Goal: Find specific page/section: Find specific page/section

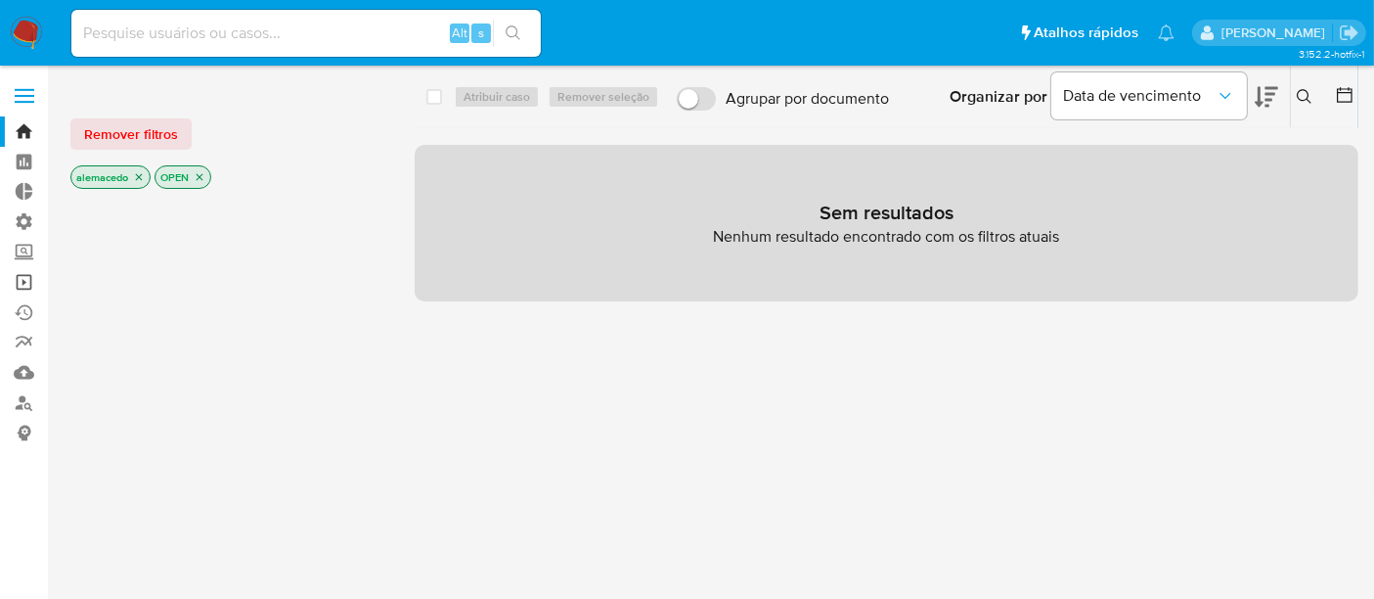
click at [24, 284] on link "Operações em massa" at bounding box center [116, 282] width 233 height 30
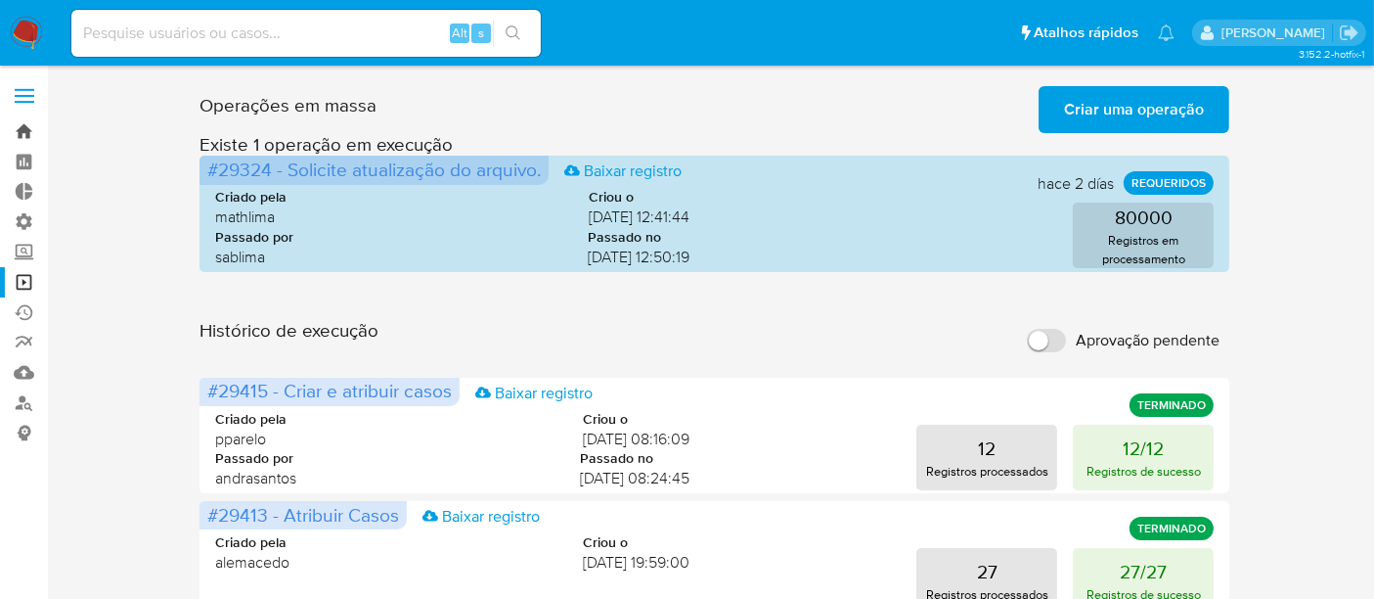
click at [25, 131] on link "Bandeja" at bounding box center [116, 131] width 233 height 30
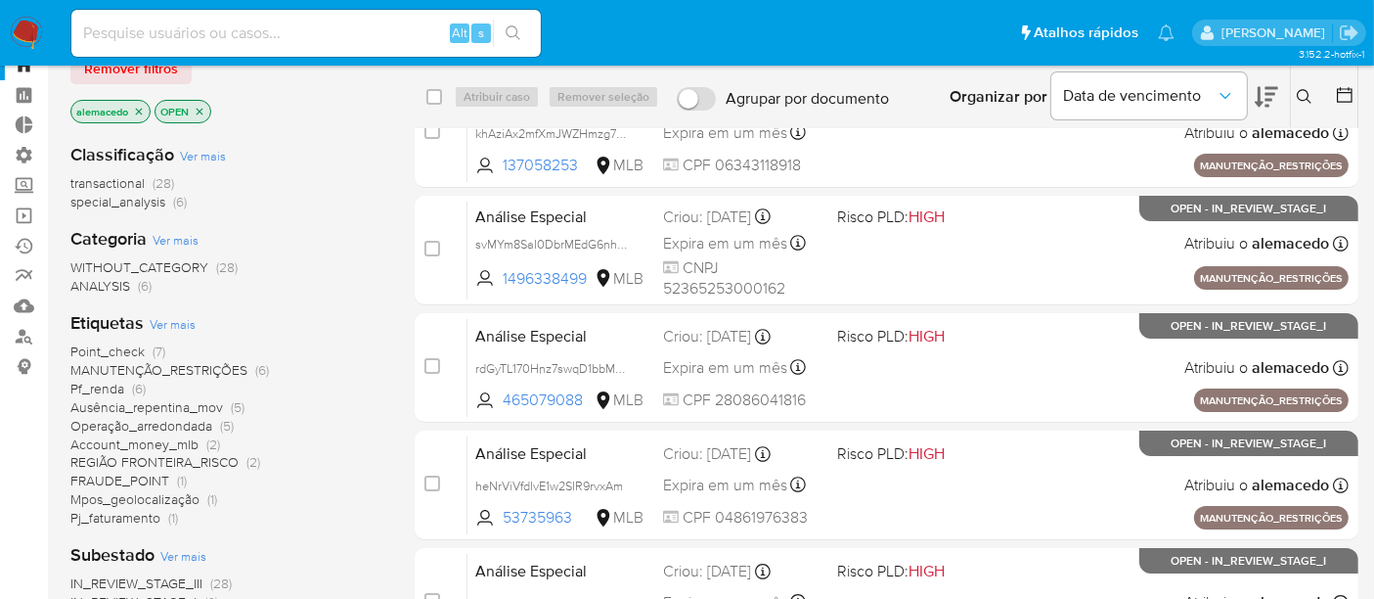
scroll to position [33, 0]
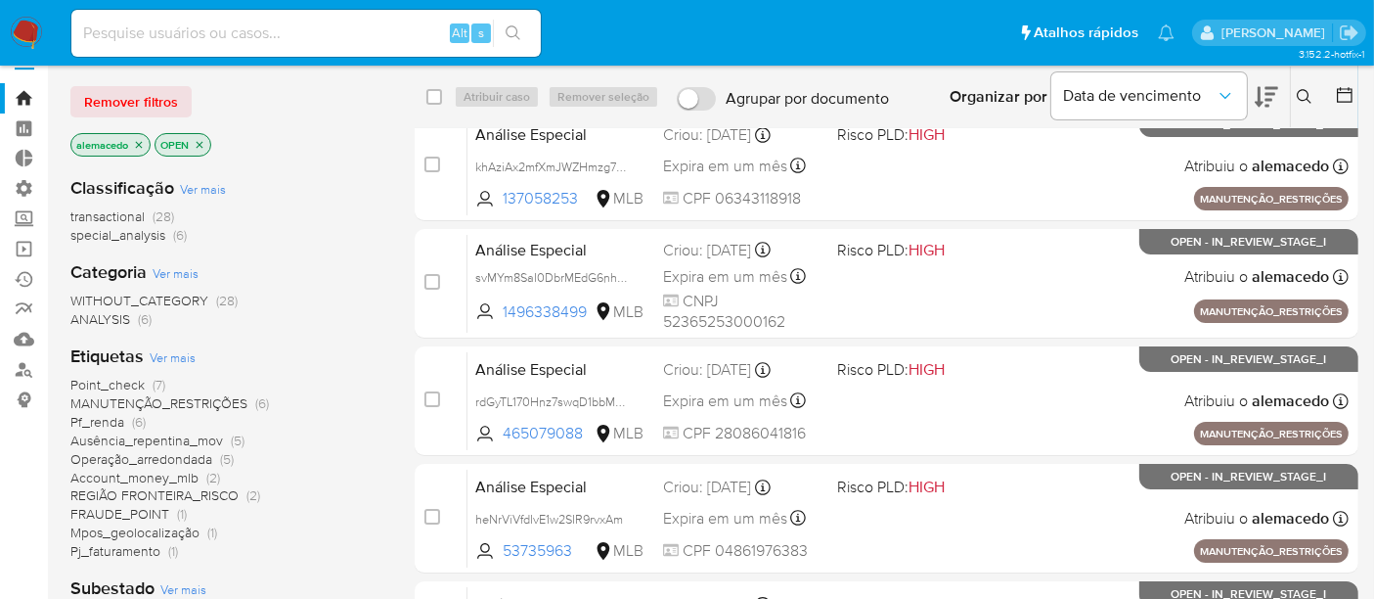
drag, startPoint x: 139, startPoint y: 110, endPoint x: 151, endPoint y: 97, distance: 17.3
click at [139, 109] on span "Remover filtros" at bounding box center [131, 101] width 94 height 27
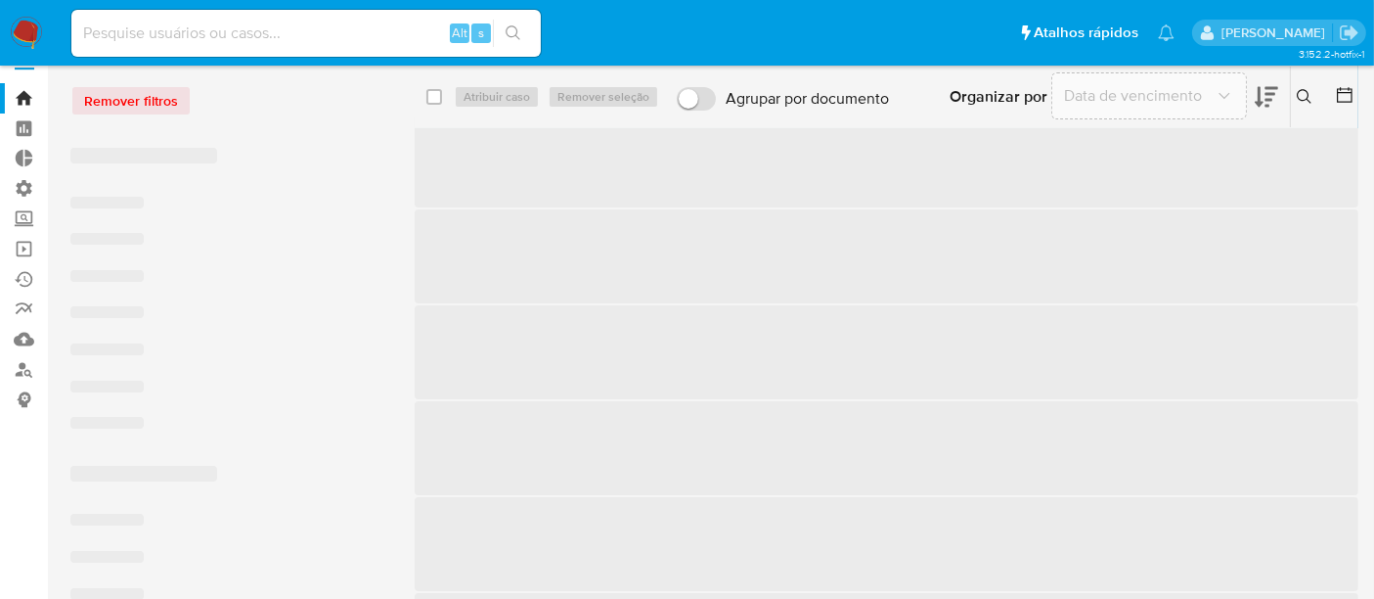
click at [149, 45] on input at bounding box center [305, 33] width 469 height 25
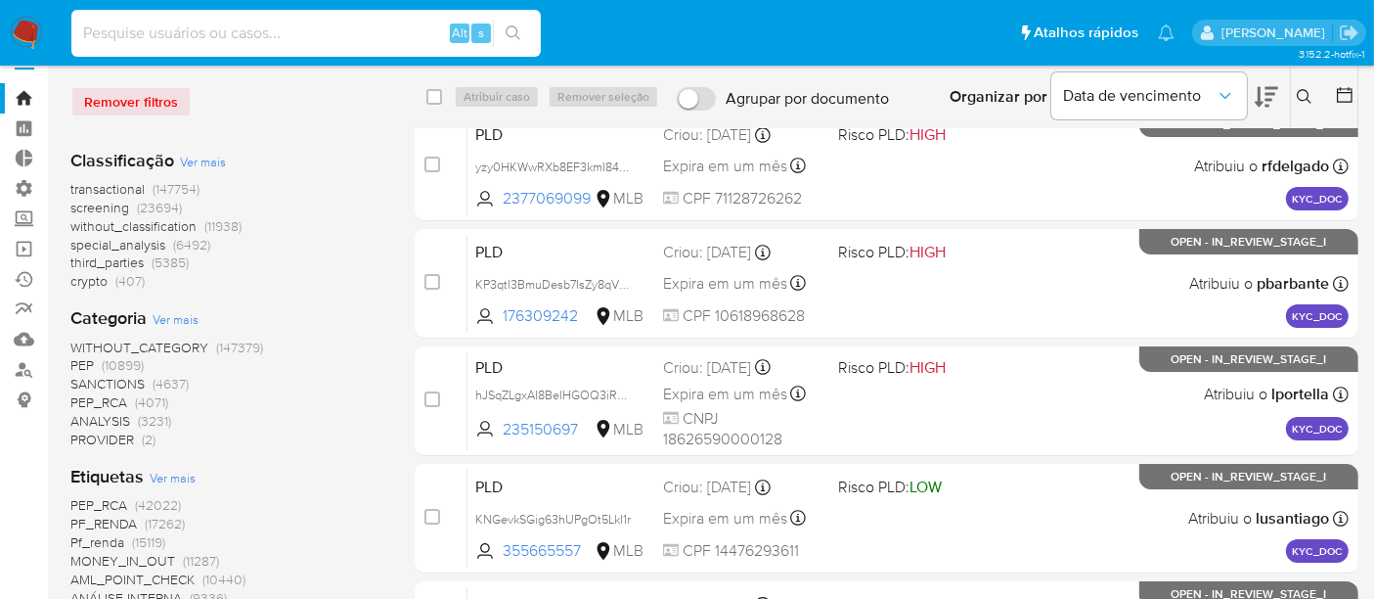
paste input "716247336"
type input "716247336"
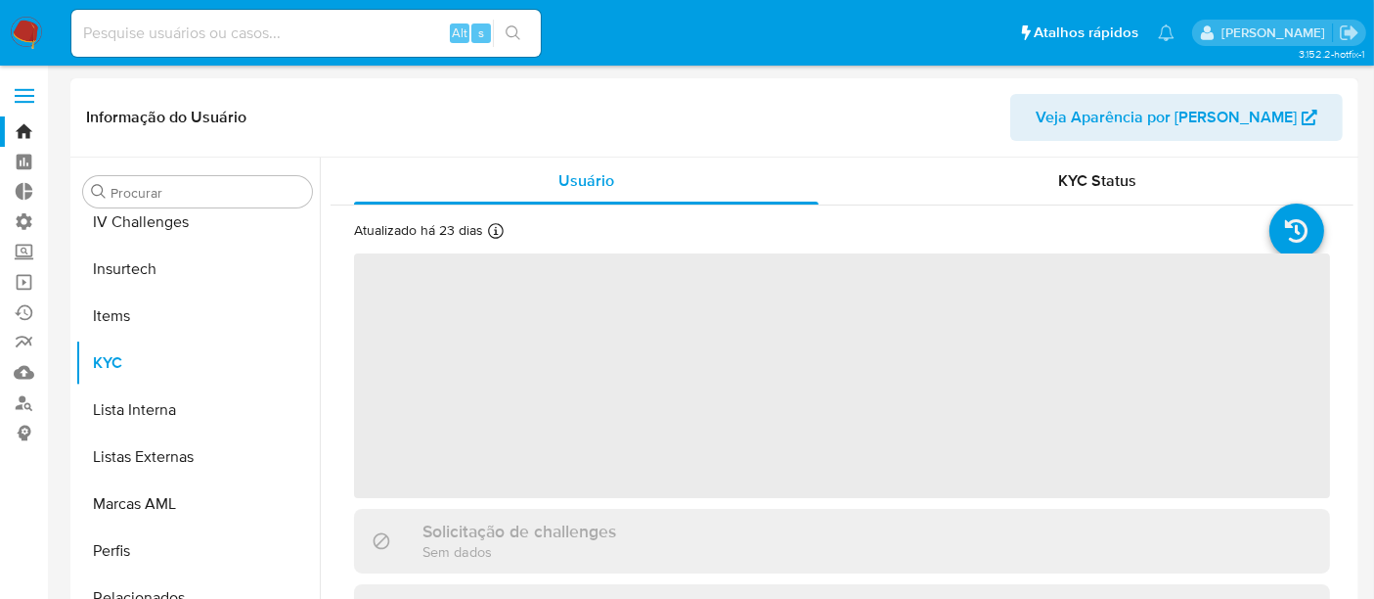
scroll to position [825, 0]
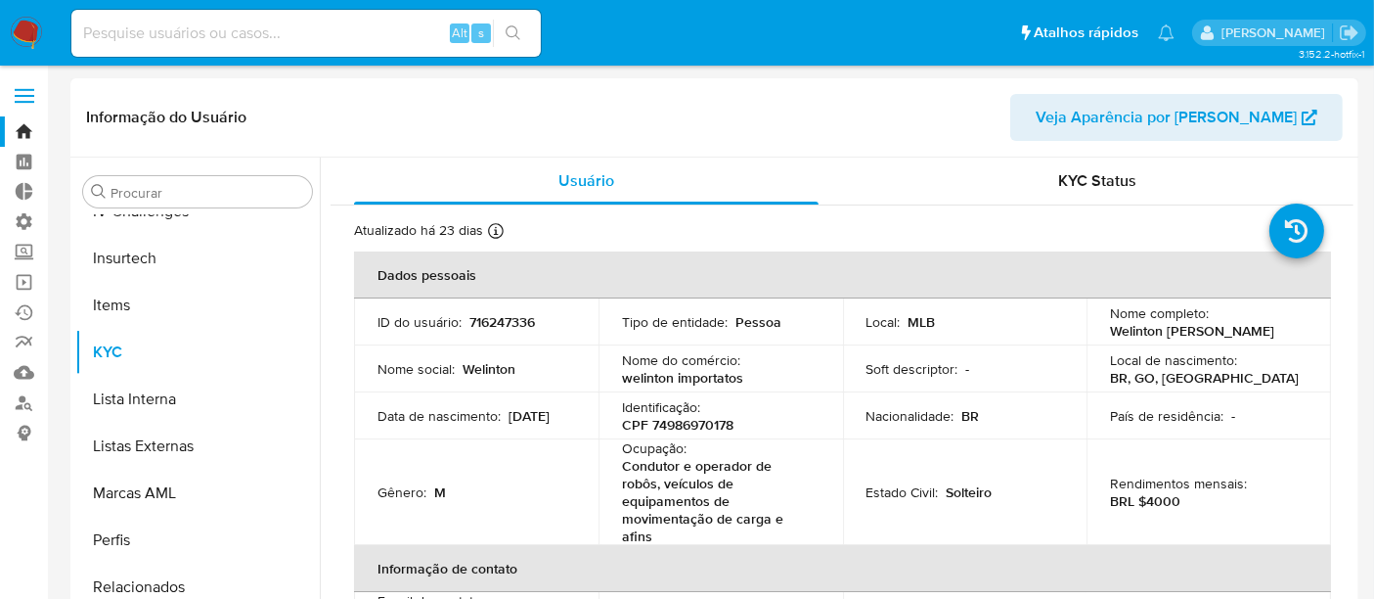
select select "10"
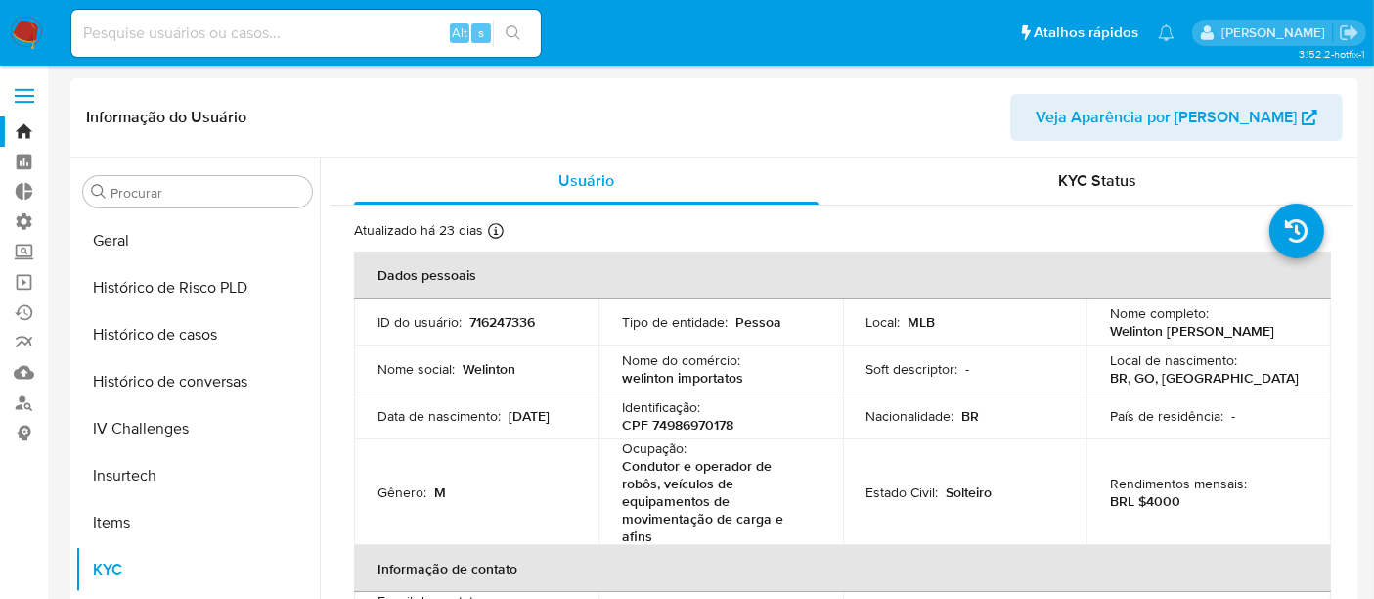
scroll to position [391, 0]
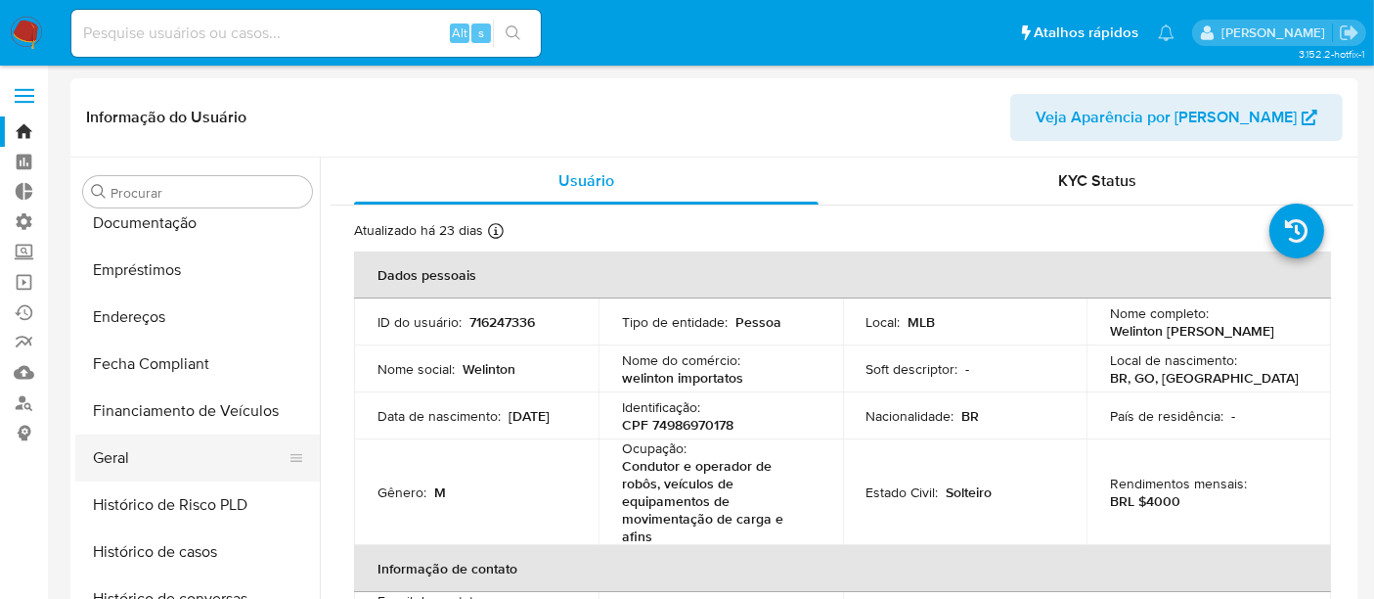
click at [156, 462] on button "Geral" at bounding box center [189, 457] width 229 height 47
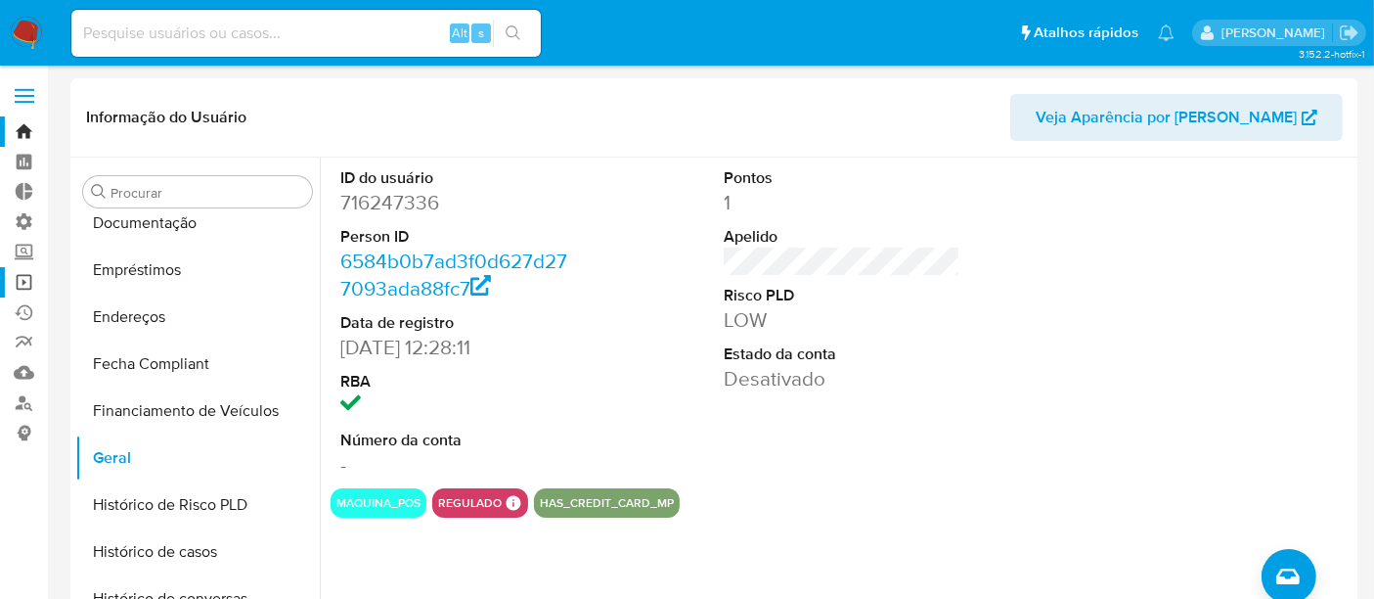
click at [23, 278] on link "Operações em massa" at bounding box center [116, 282] width 233 height 30
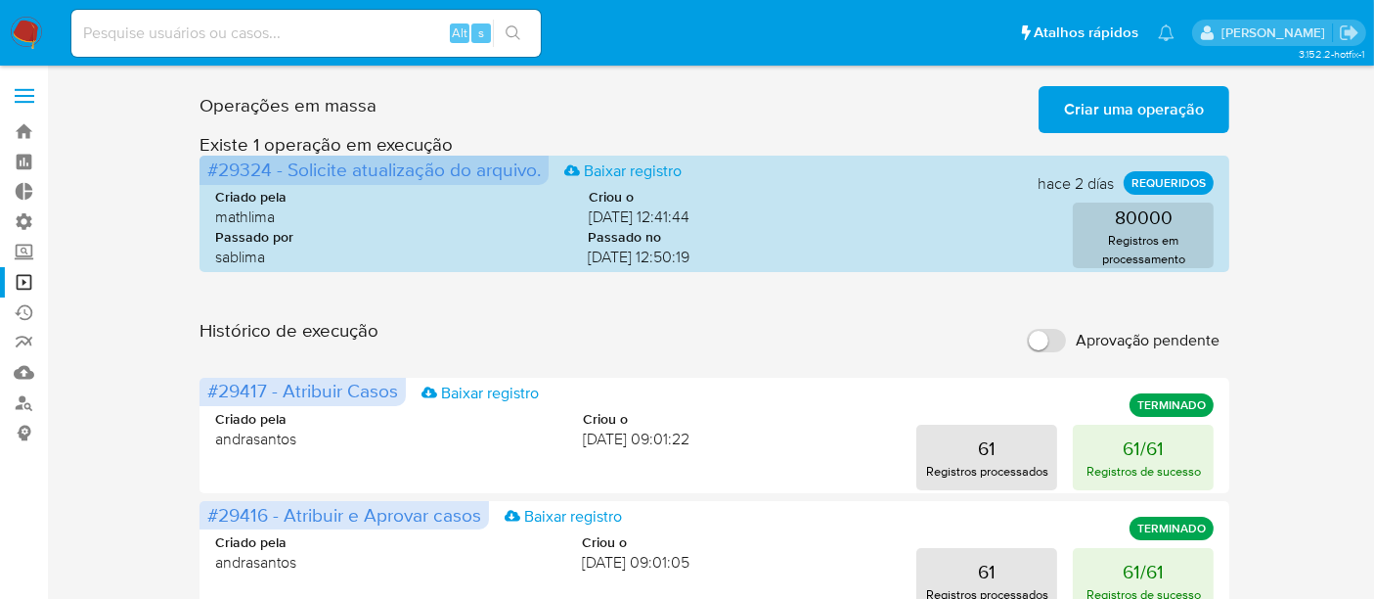
click at [1136, 104] on span "Criar uma operação" at bounding box center [1134, 109] width 140 height 43
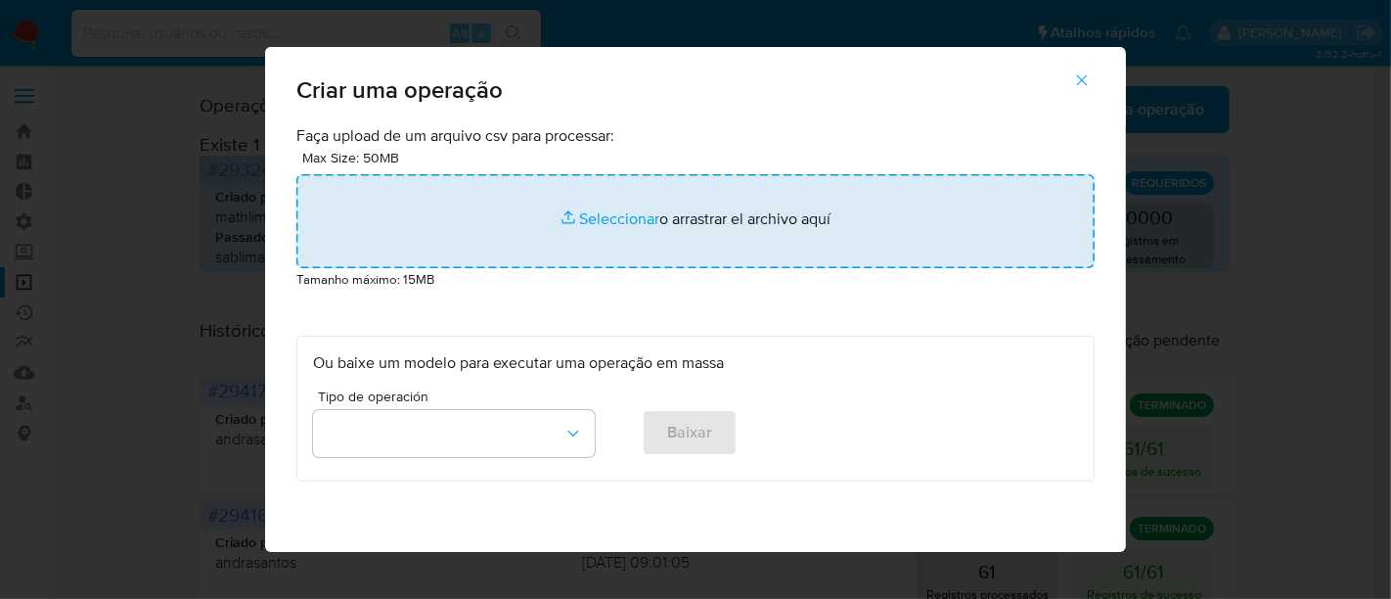
click at [603, 223] on input "file" at bounding box center [695, 221] width 798 height 94
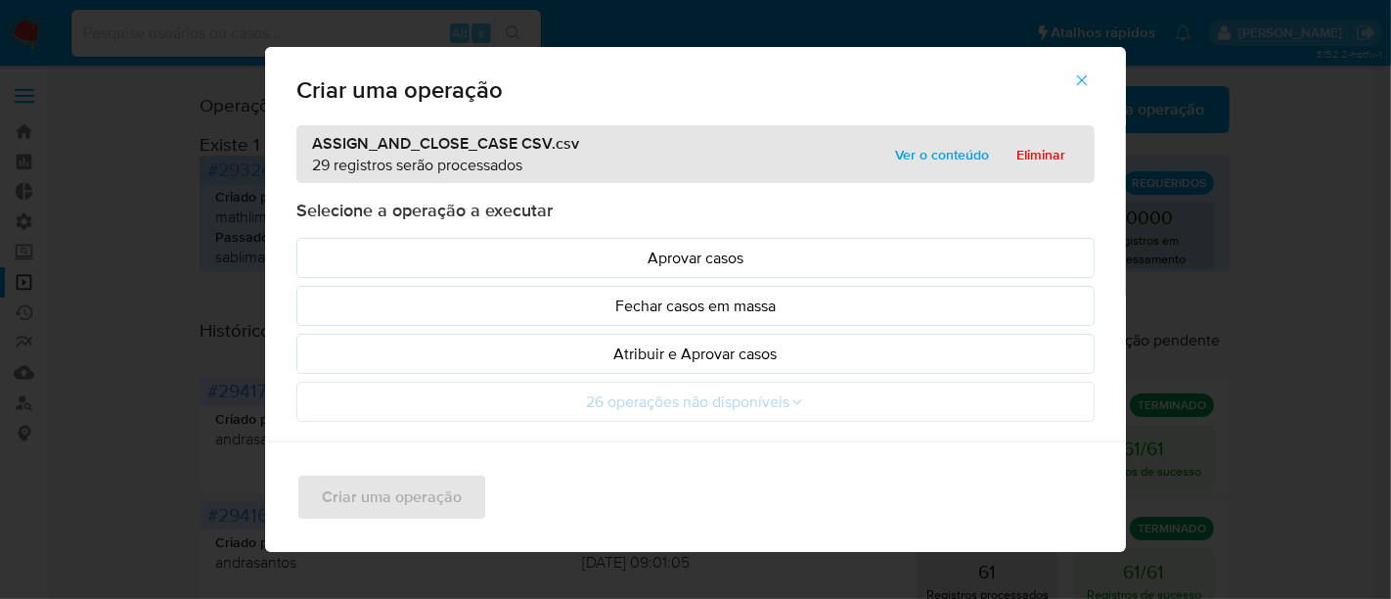
click at [931, 155] on span "Ver o conteúdo" at bounding box center [942, 154] width 94 height 27
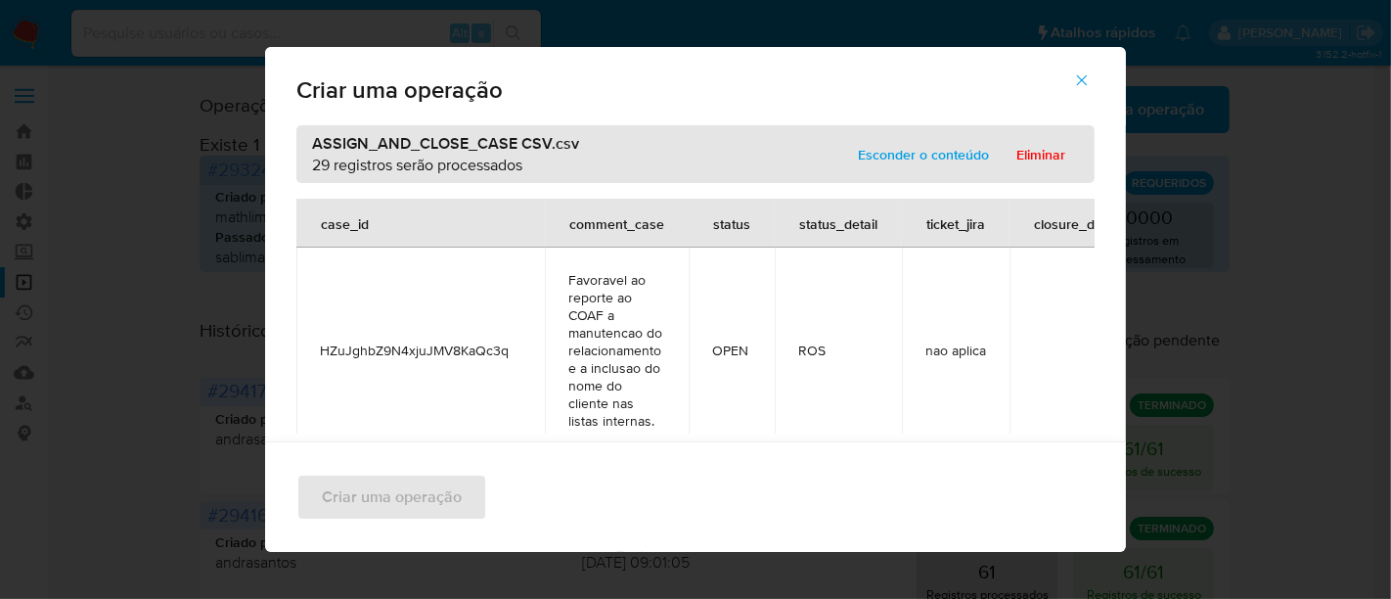
click at [939, 152] on span "Esconder o conteúdo" at bounding box center [923, 154] width 131 height 27
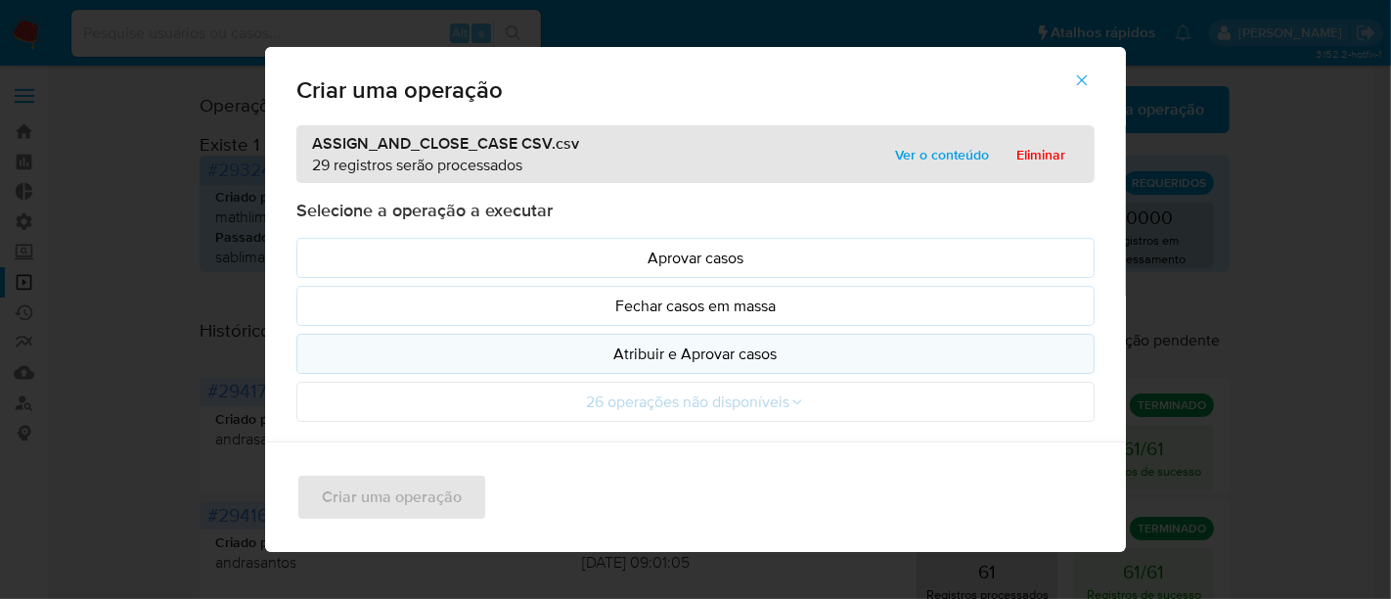
click at [665, 352] on p "Atribuir e Aprovar casos" at bounding box center [695, 353] width 765 height 22
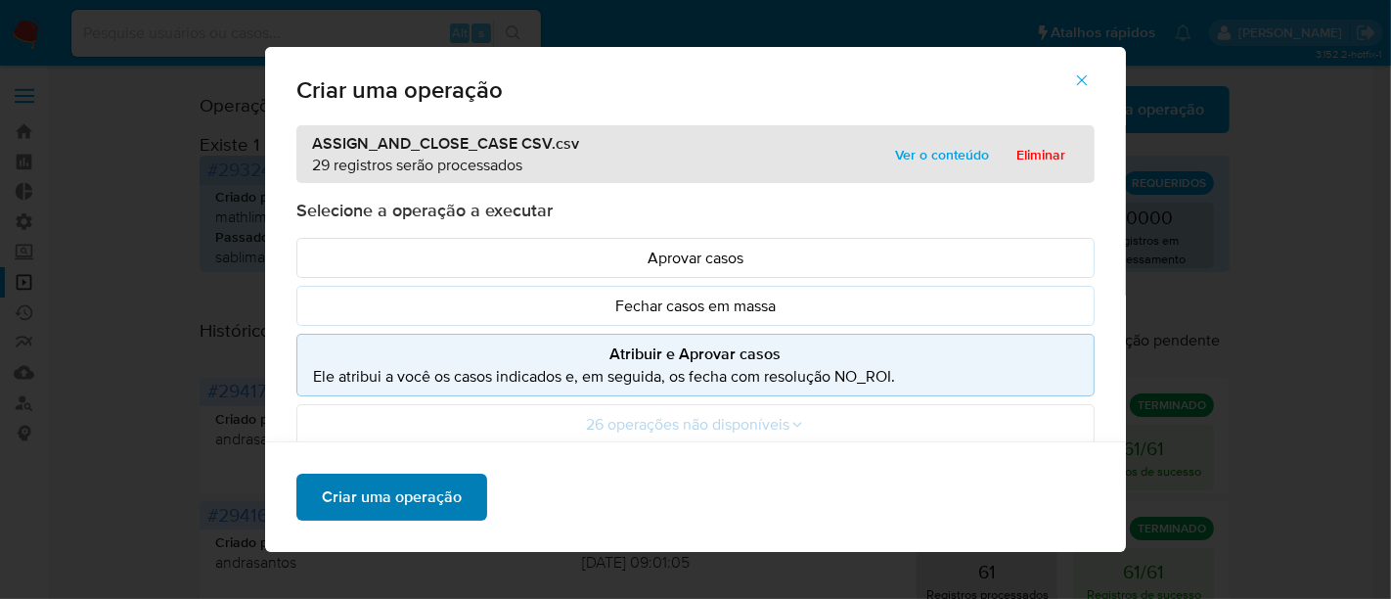
click at [413, 487] on span "Criar uma operação" at bounding box center [392, 496] width 140 height 43
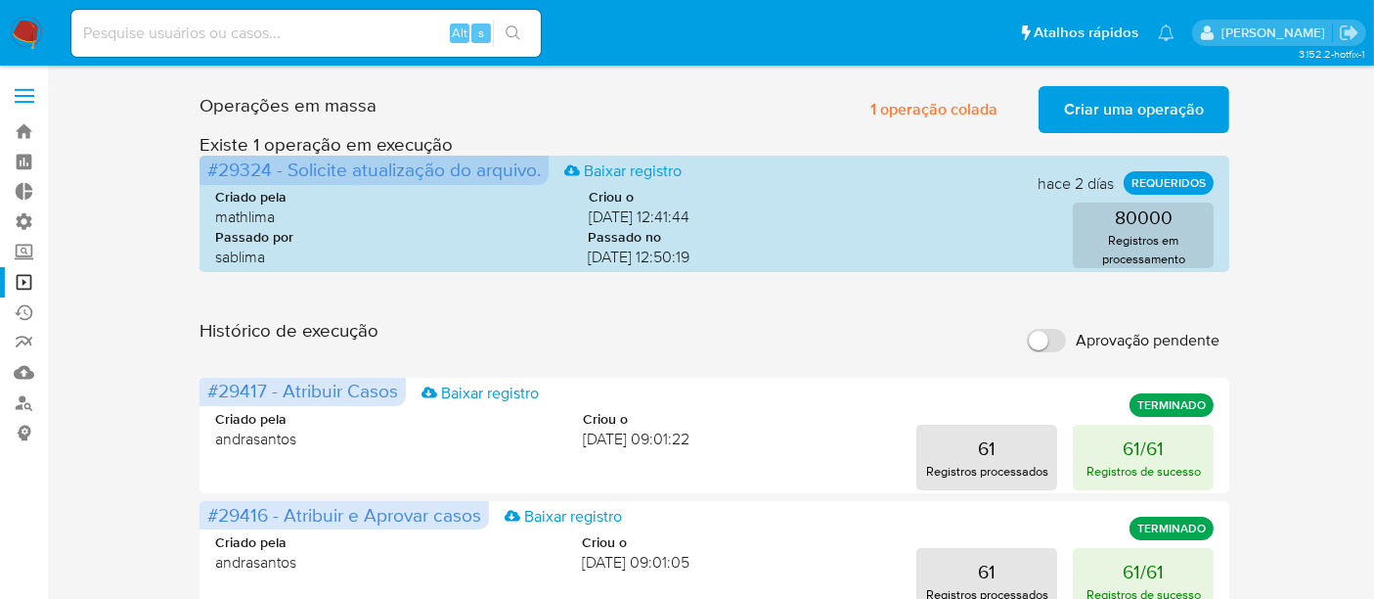
click at [1105, 115] on span "Criar uma operação" at bounding box center [1134, 109] width 140 height 43
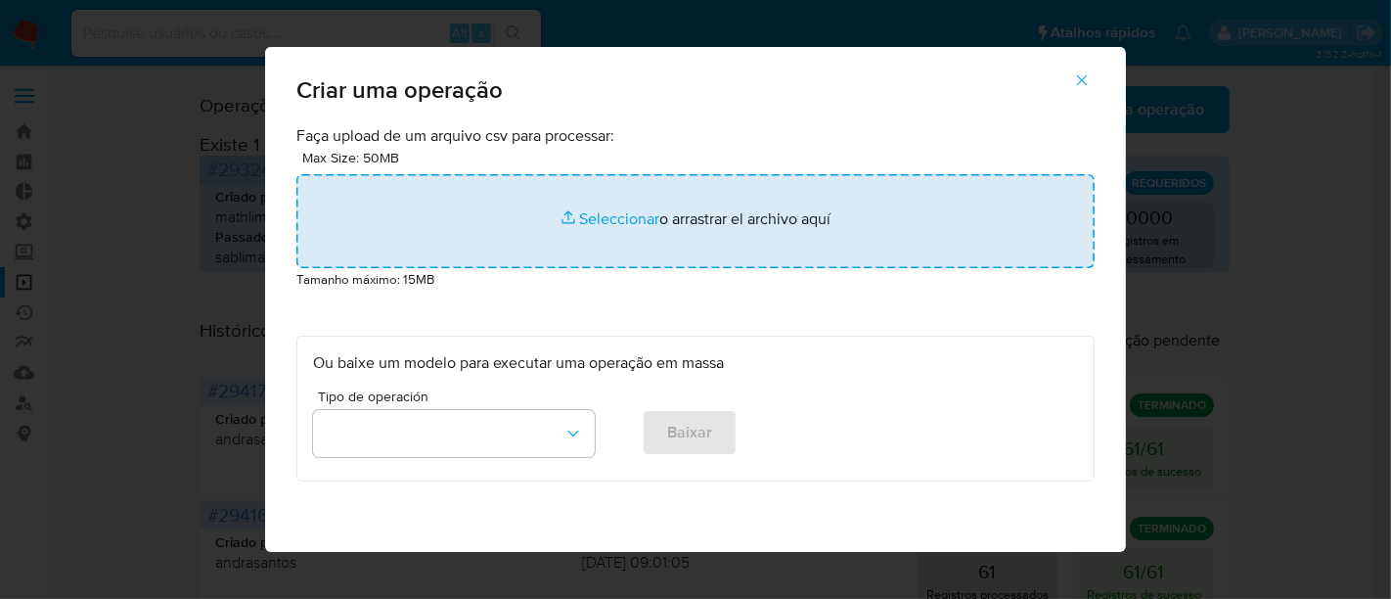
click at [605, 213] on input "file" at bounding box center [695, 221] width 798 height 94
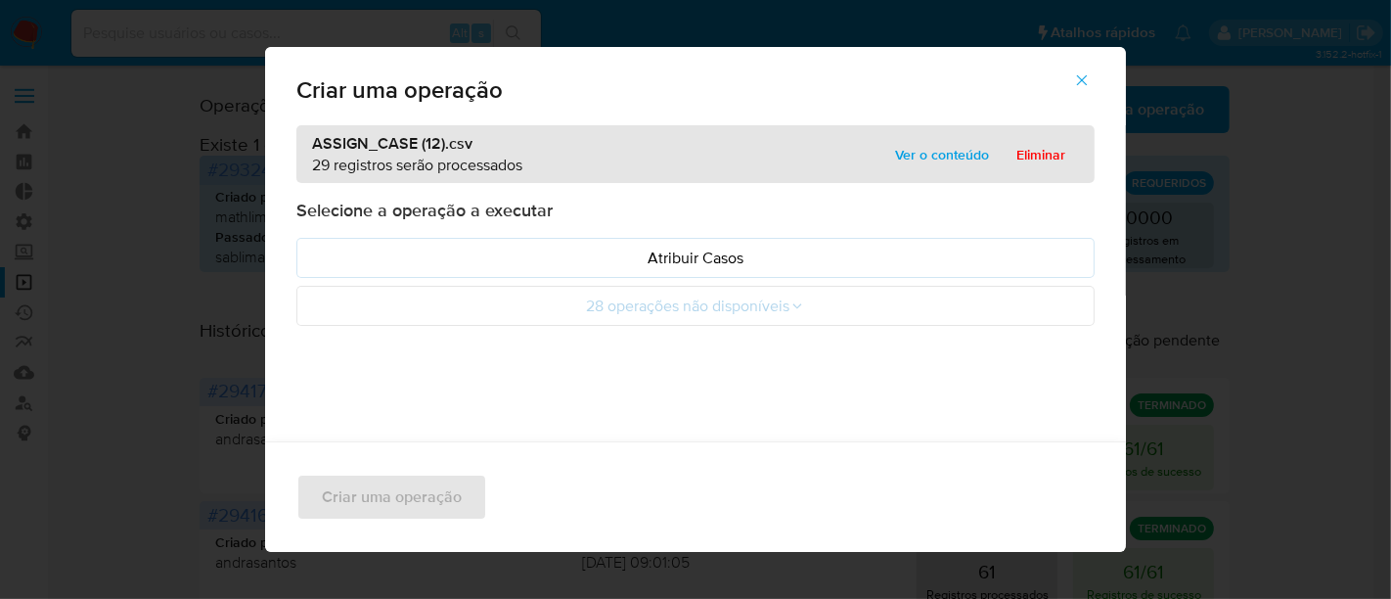
click at [937, 157] on span "Ver o conteúdo" at bounding box center [942, 154] width 94 height 27
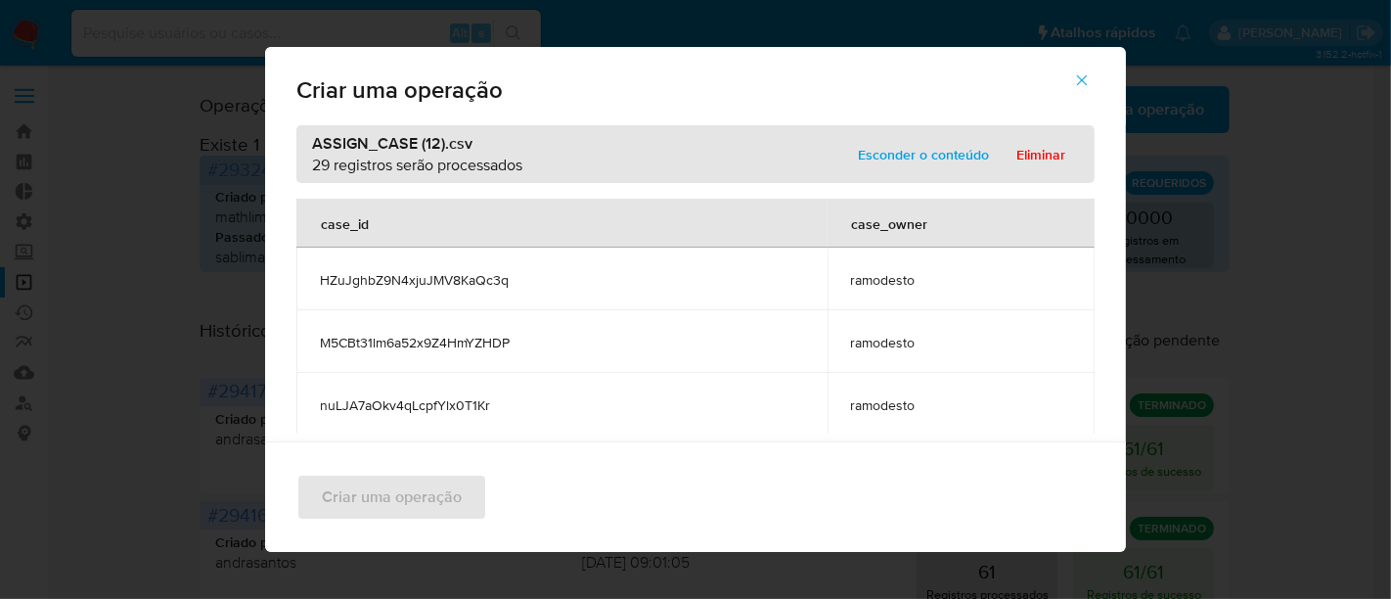
click at [937, 157] on span "Esconder o conteúdo" at bounding box center [923, 154] width 131 height 27
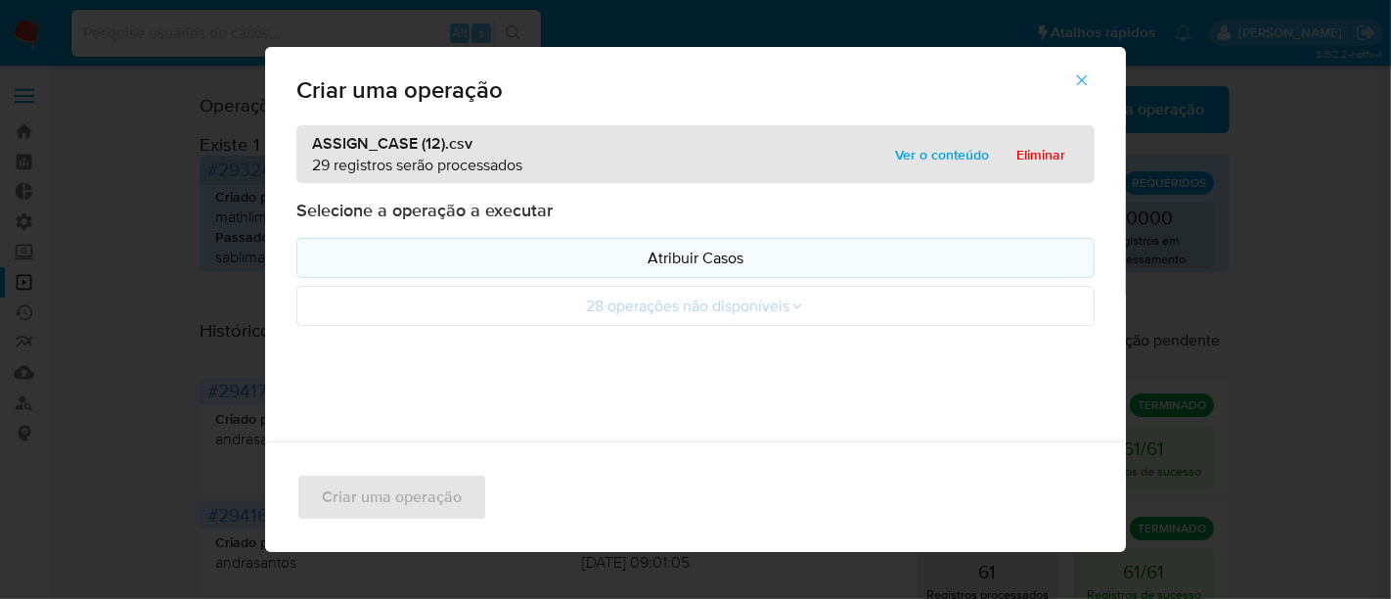
click at [711, 260] on p "Atribuir Casos" at bounding box center [695, 257] width 765 height 22
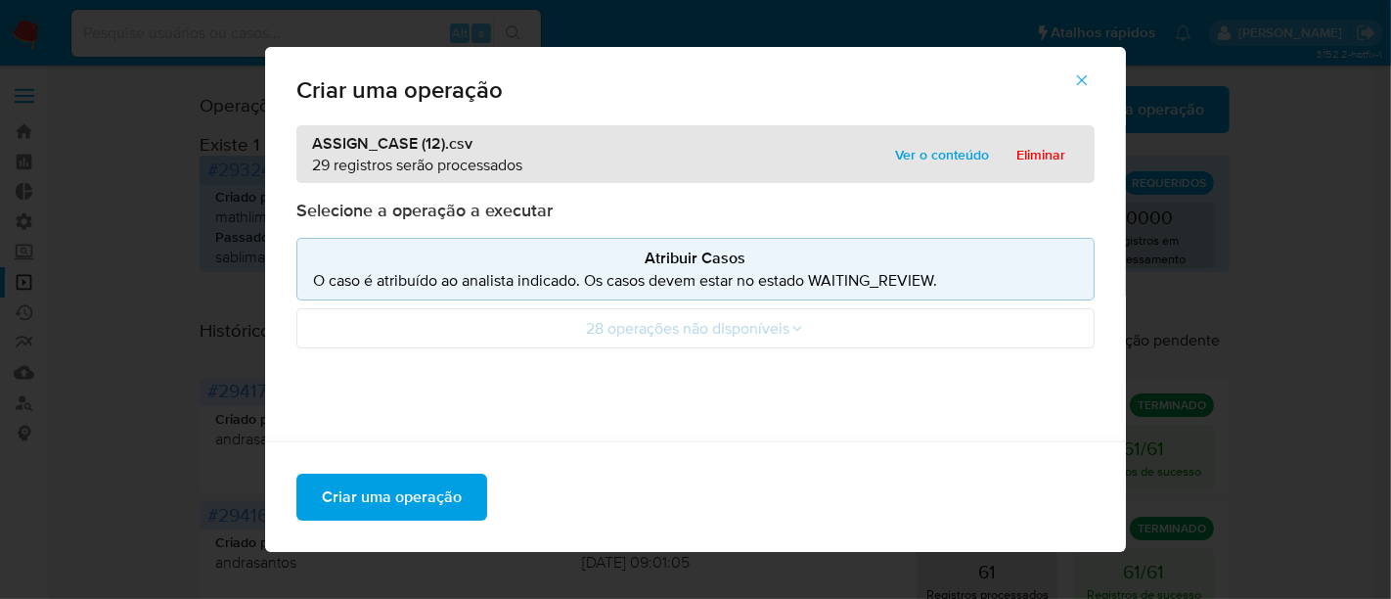
click at [941, 146] on span "Ver o conteúdo" at bounding box center [942, 154] width 94 height 27
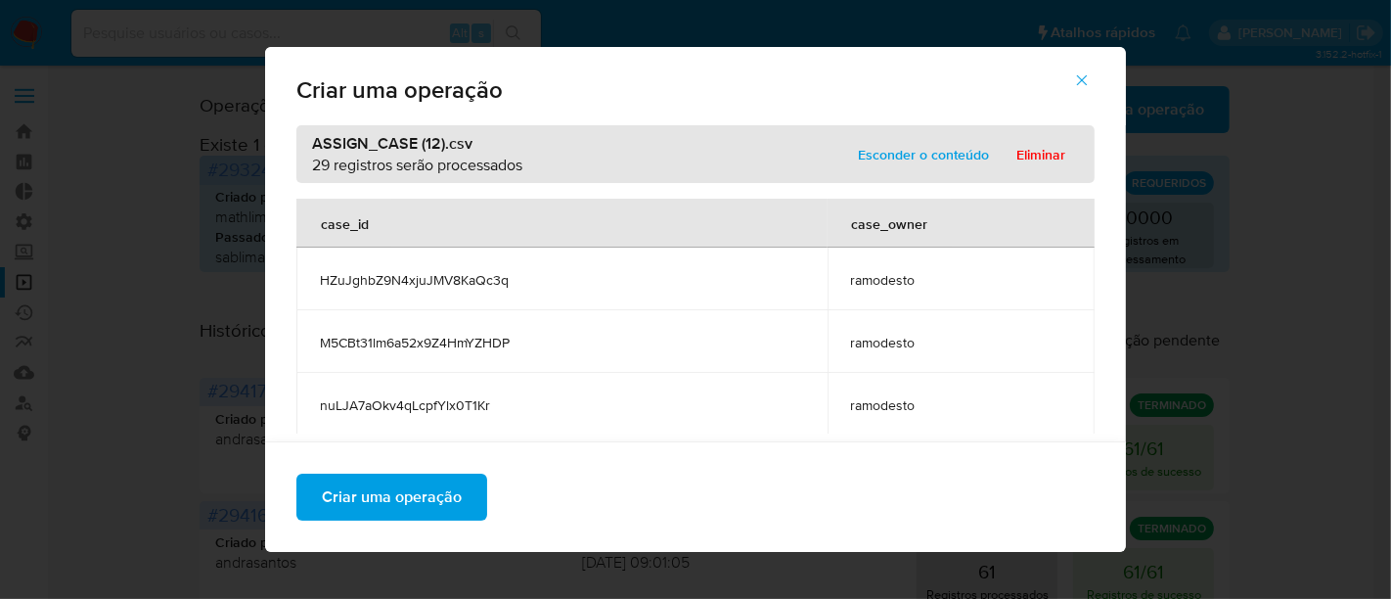
click at [941, 146] on span "Esconder o conteúdo" at bounding box center [923, 154] width 131 height 27
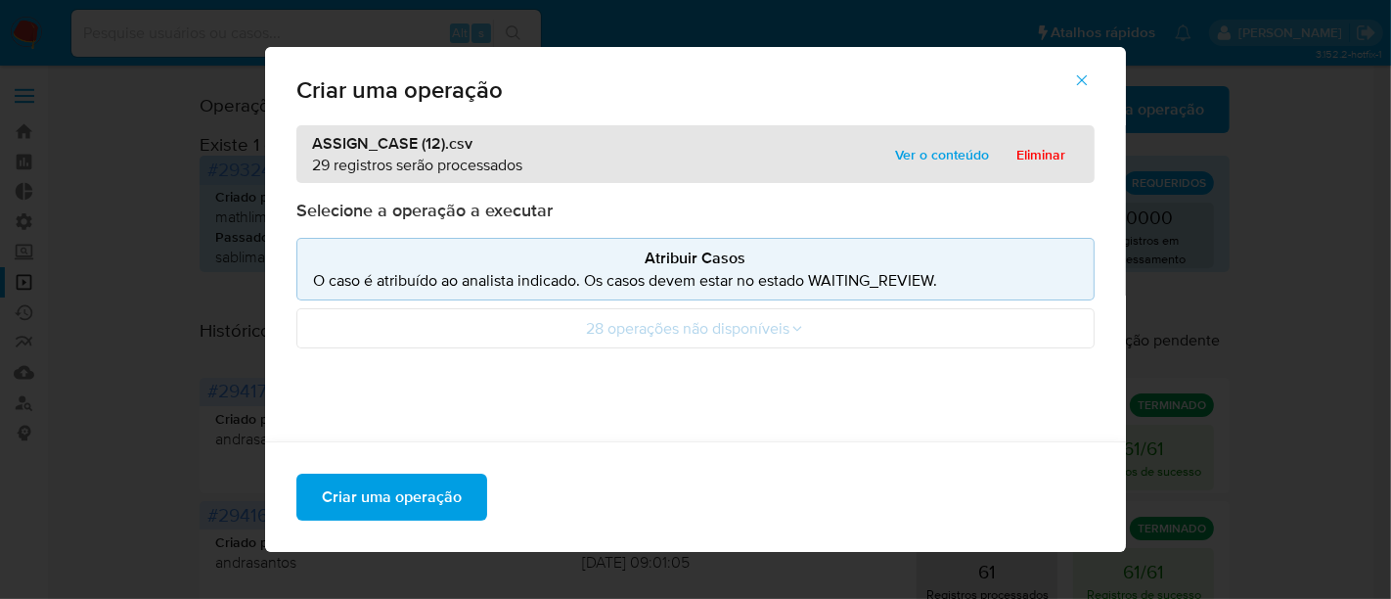
click at [978, 151] on span "Ver o conteúdo" at bounding box center [942, 154] width 94 height 27
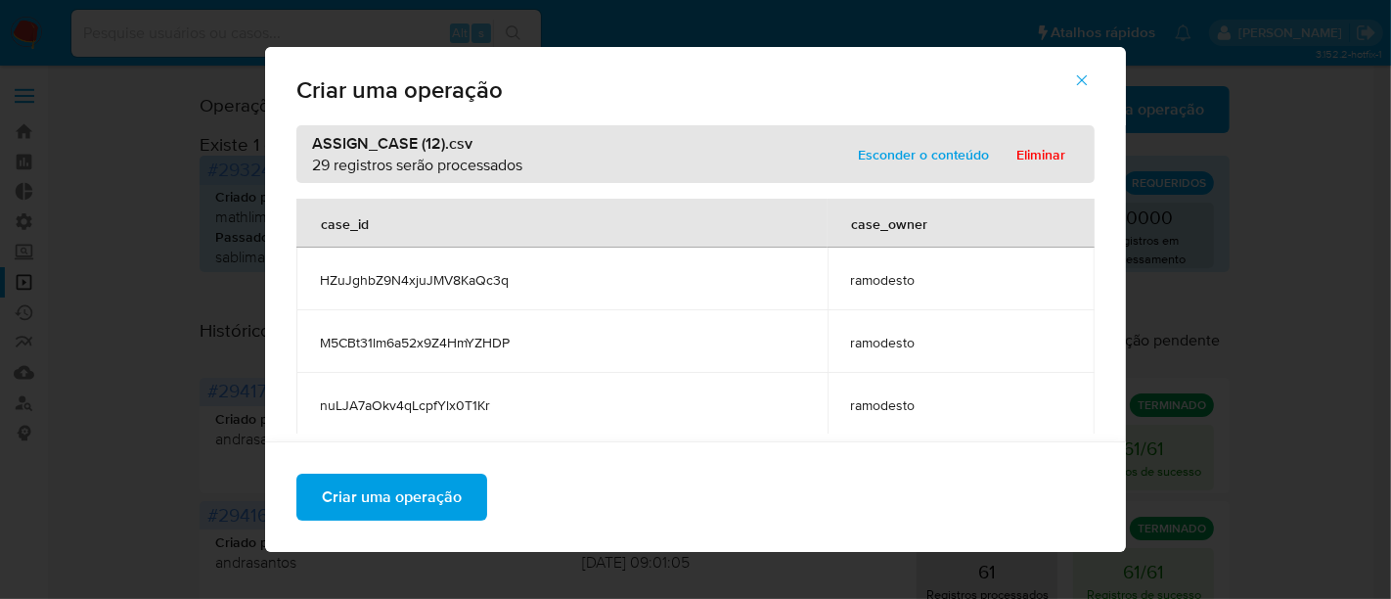
click at [925, 155] on span "Esconder o conteúdo" at bounding box center [923, 154] width 131 height 27
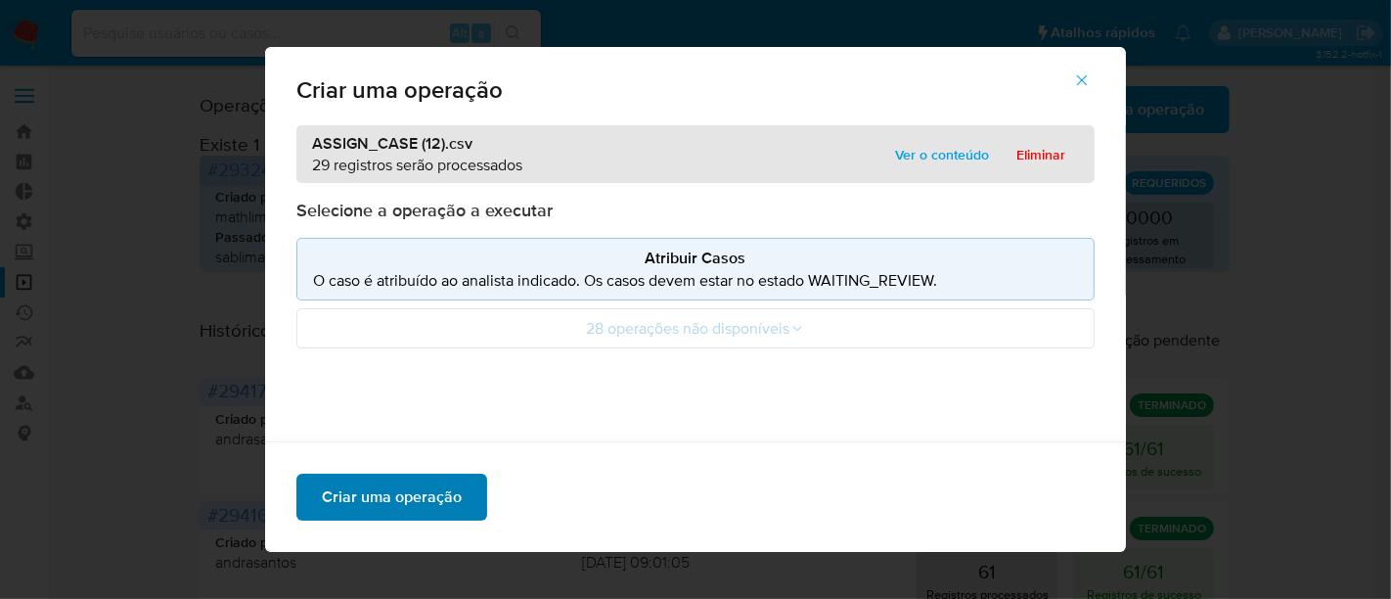
click at [413, 484] on span "Criar uma operação" at bounding box center [392, 496] width 140 height 43
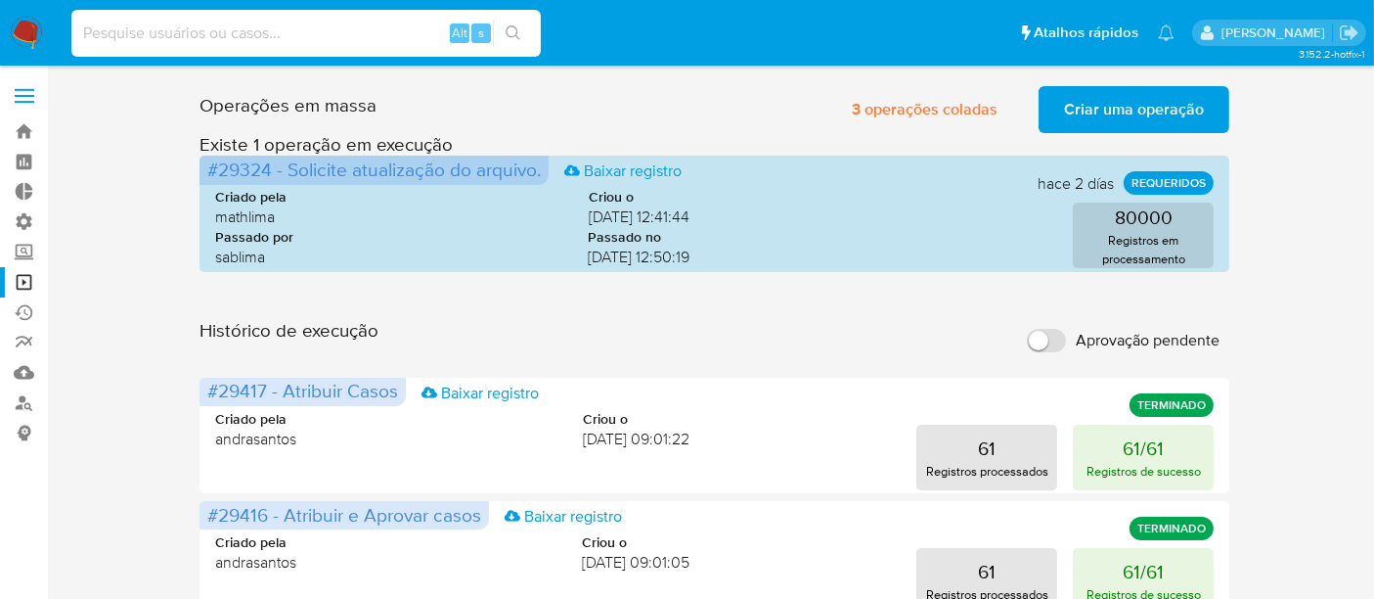
click at [220, 31] on input at bounding box center [305, 33] width 469 height 25
paste input "2295520152"
type input "2295520152"
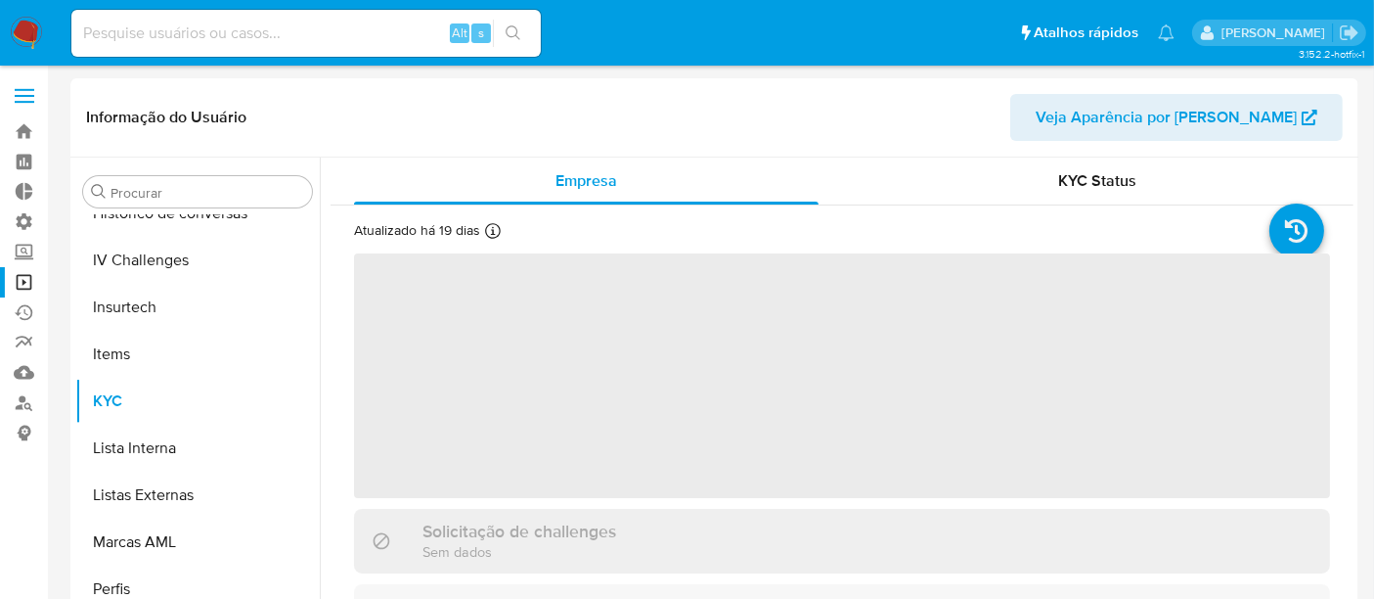
scroll to position [825, 0]
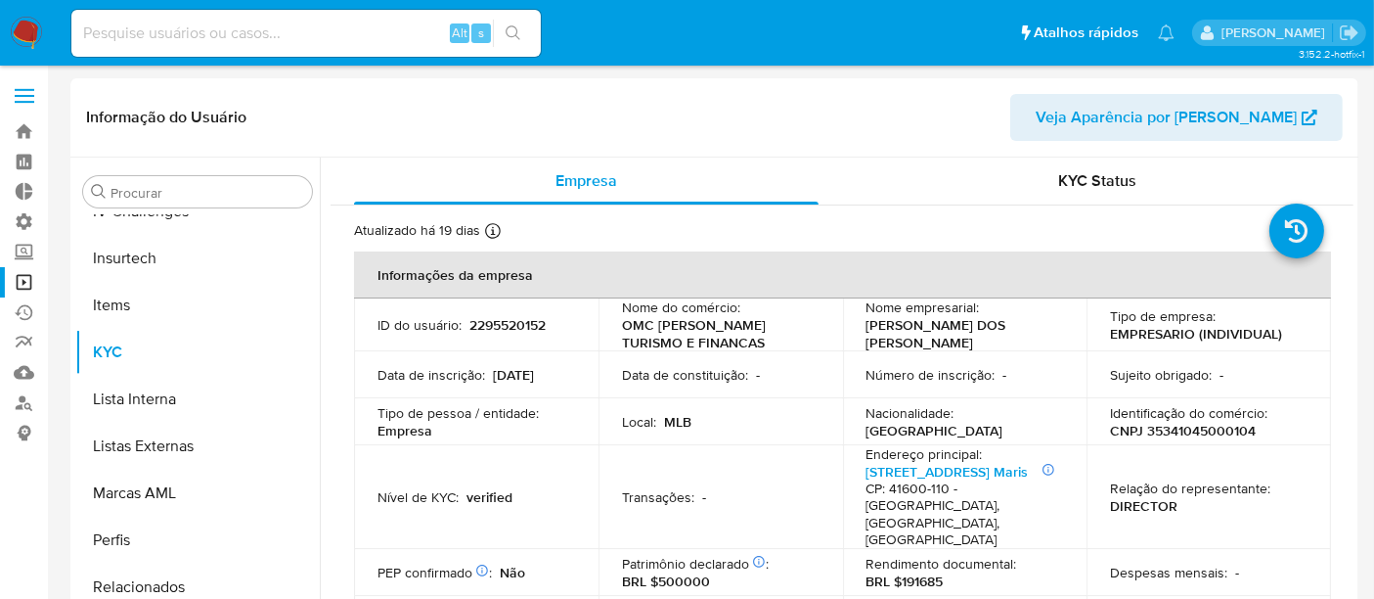
select select "10"
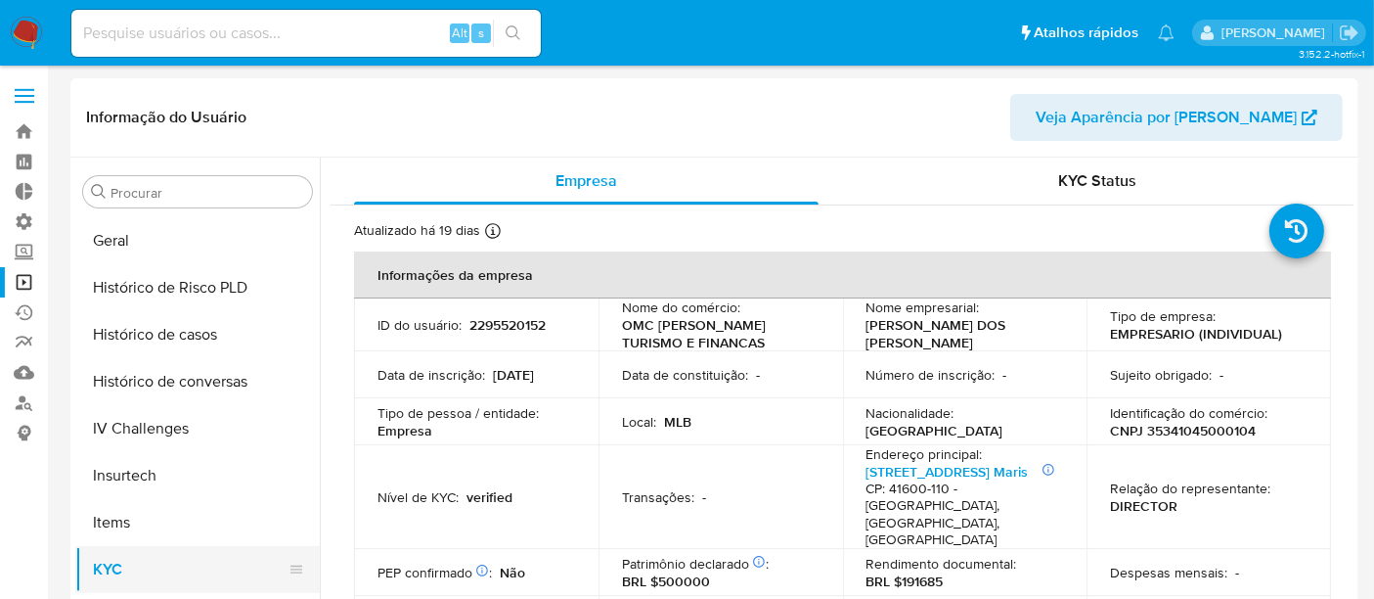
scroll to position [500, 0]
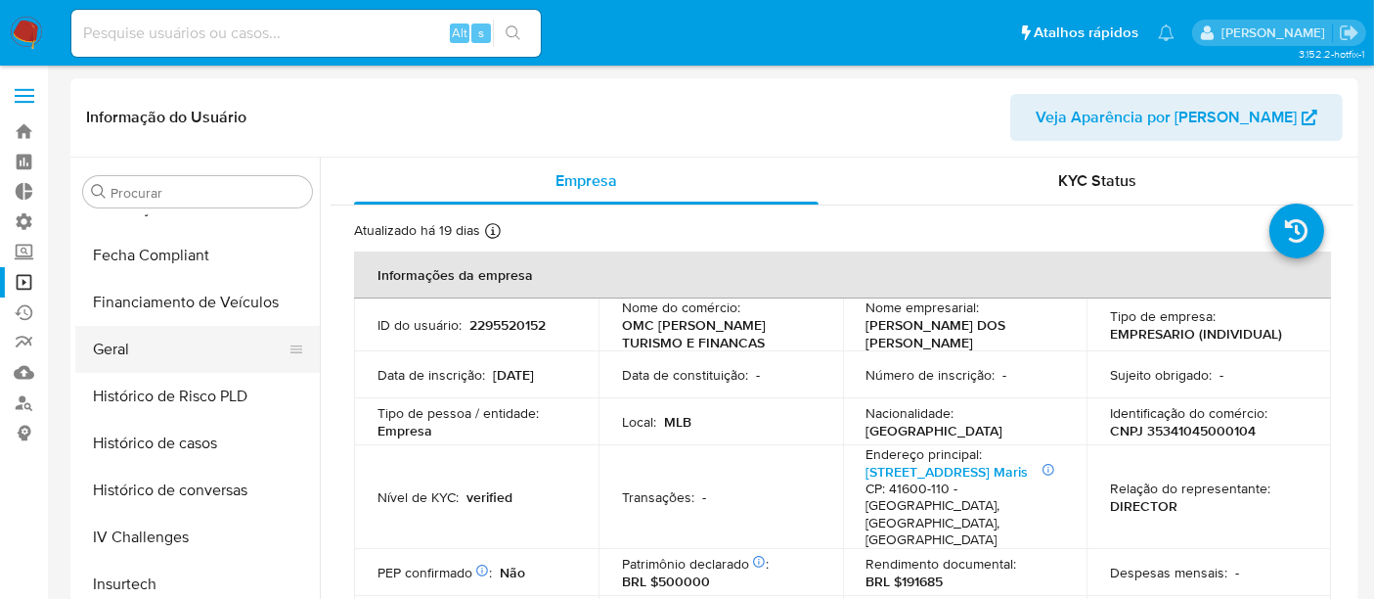
click at [154, 355] on button "Geral" at bounding box center [189, 349] width 229 height 47
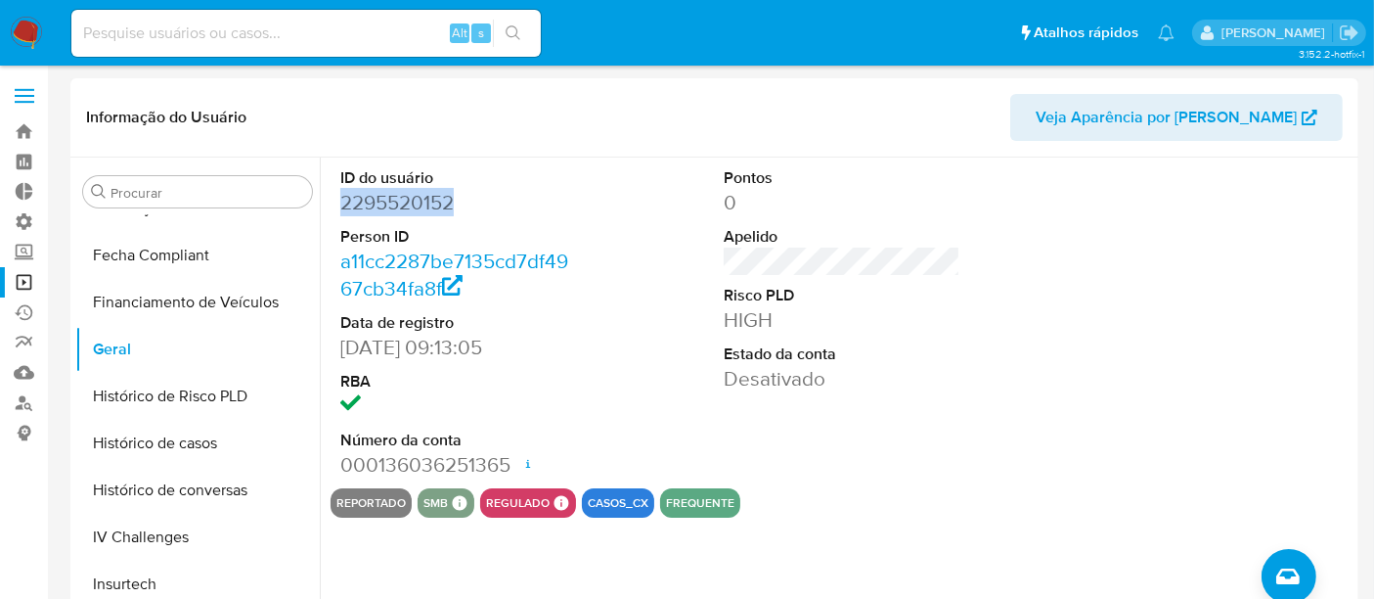
drag, startPoint x: 363, startPoint y: 209, endPoint x: 476, endPoint y: 203, distance: 113.6
click at [476, 203] on div "ID do usuário 2295520152 Person ID a11cc2287be7135cd7df4967cb34fa8f Data de reg…" at bounding box center [459, 322] width 256 height 331
copy dd "2295520152"
click at [176, 32] on input at bounding box center [305, 33] width 469 height 25
paste input "305852370"
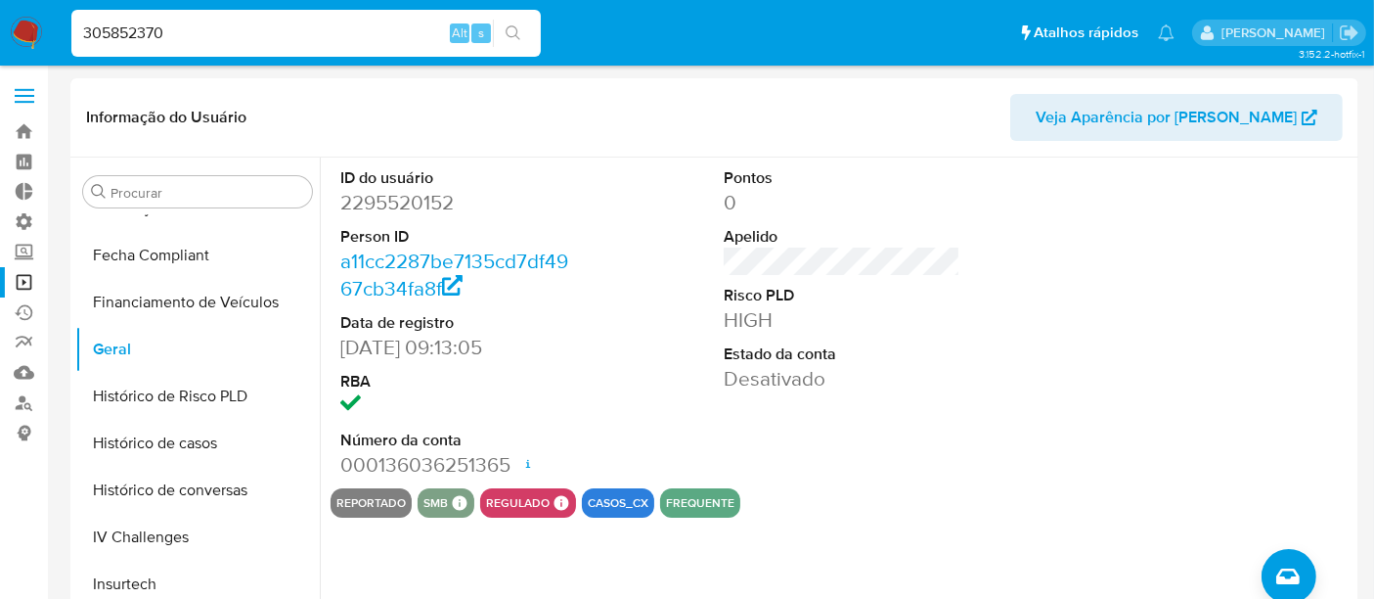
type input "305852370"
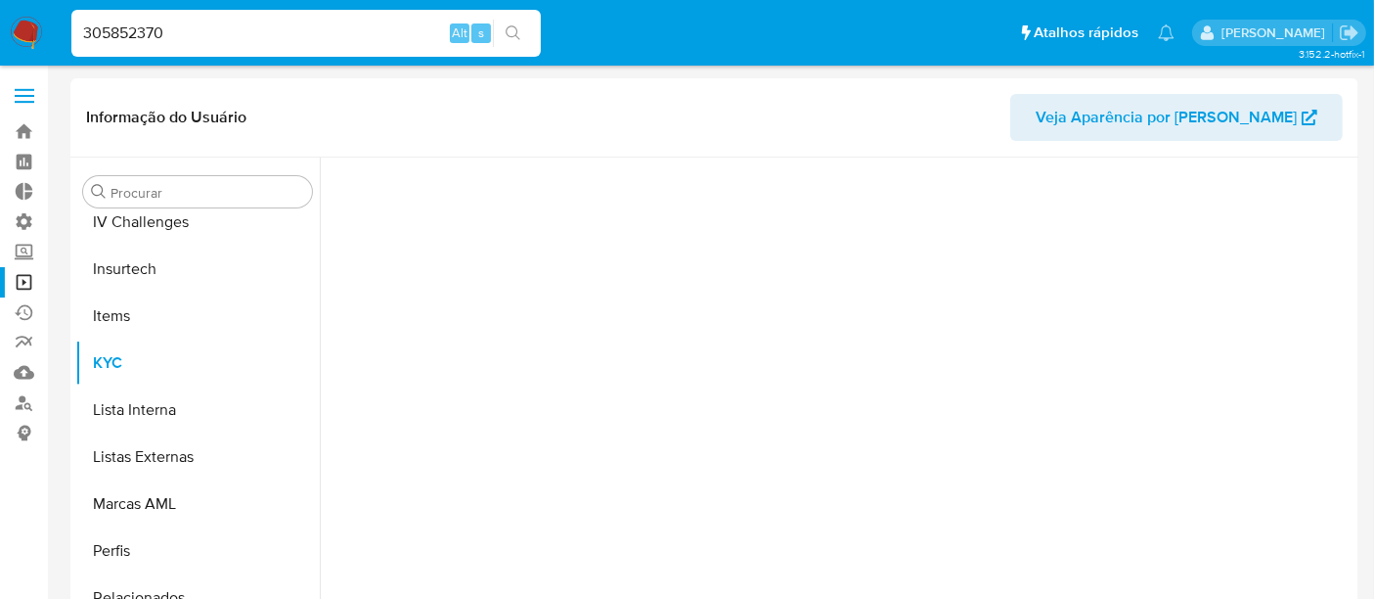
scroll to position [825, 0]
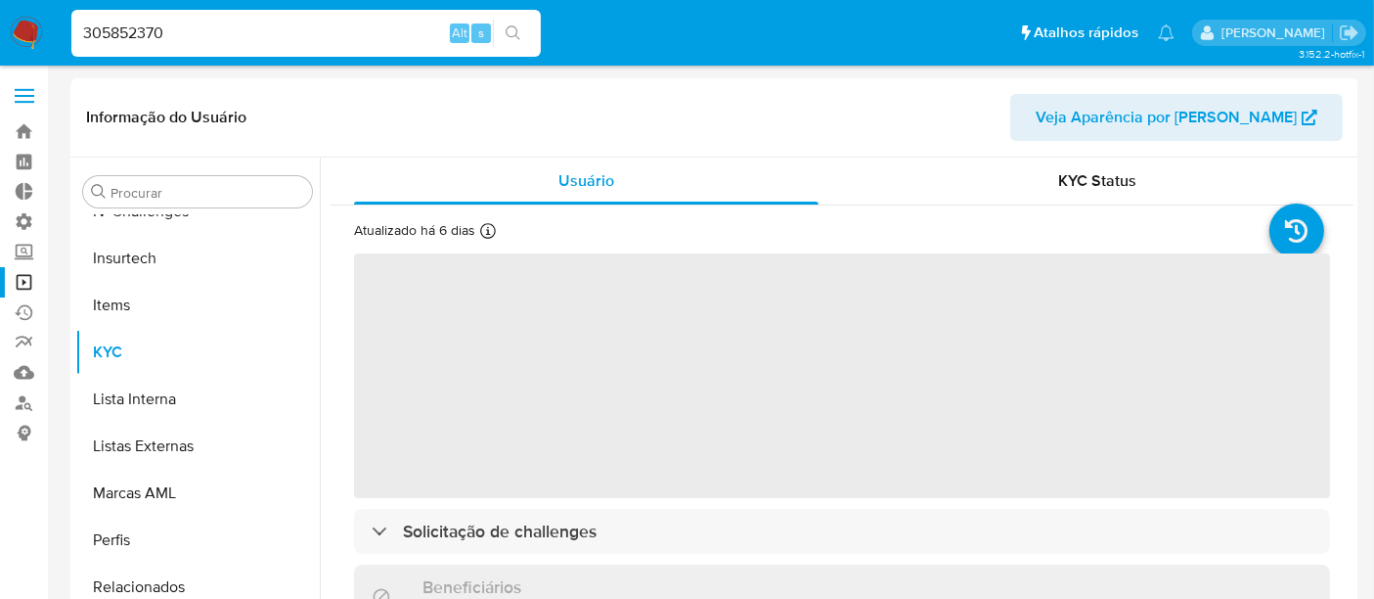
select select "10"
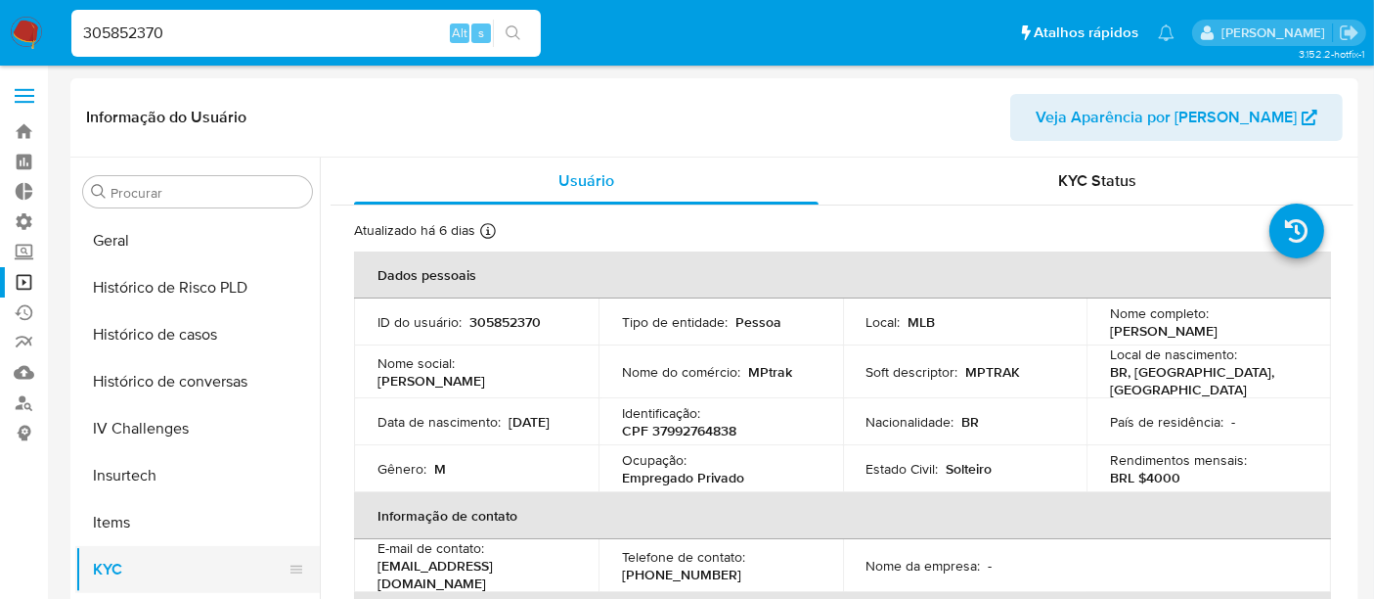
scroll to position [500, 0]
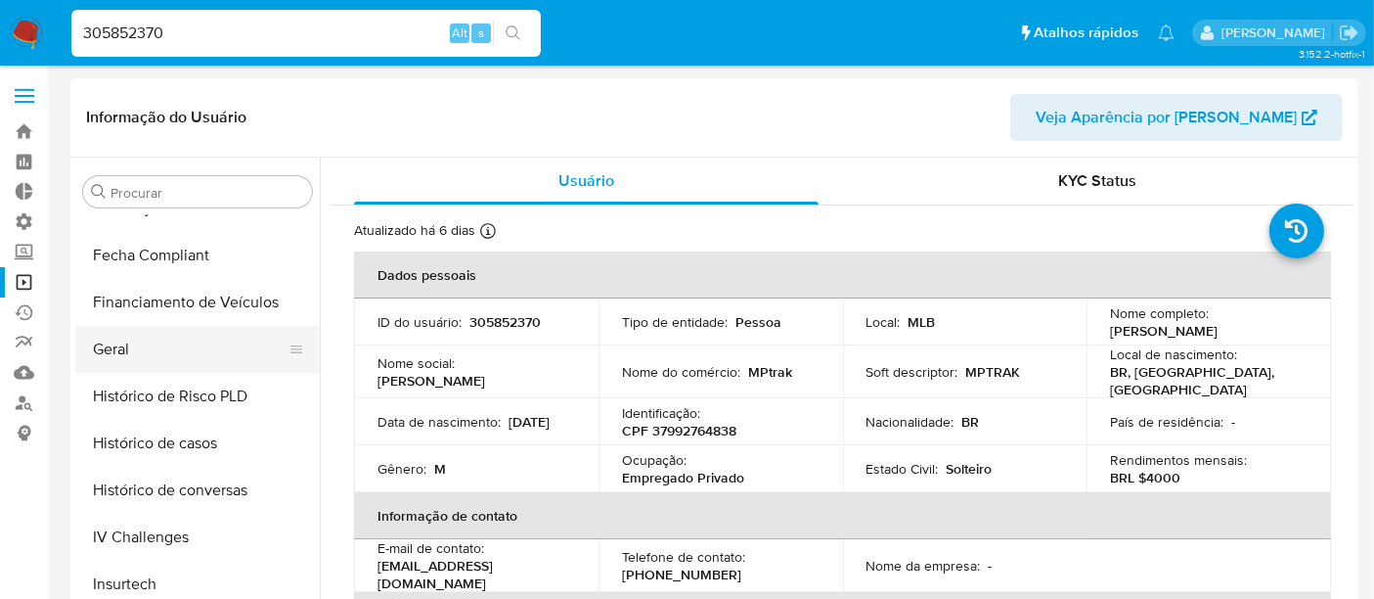
click at [145, 348] on button "Geral" at bounding box center [189, 349] width 229 height 47
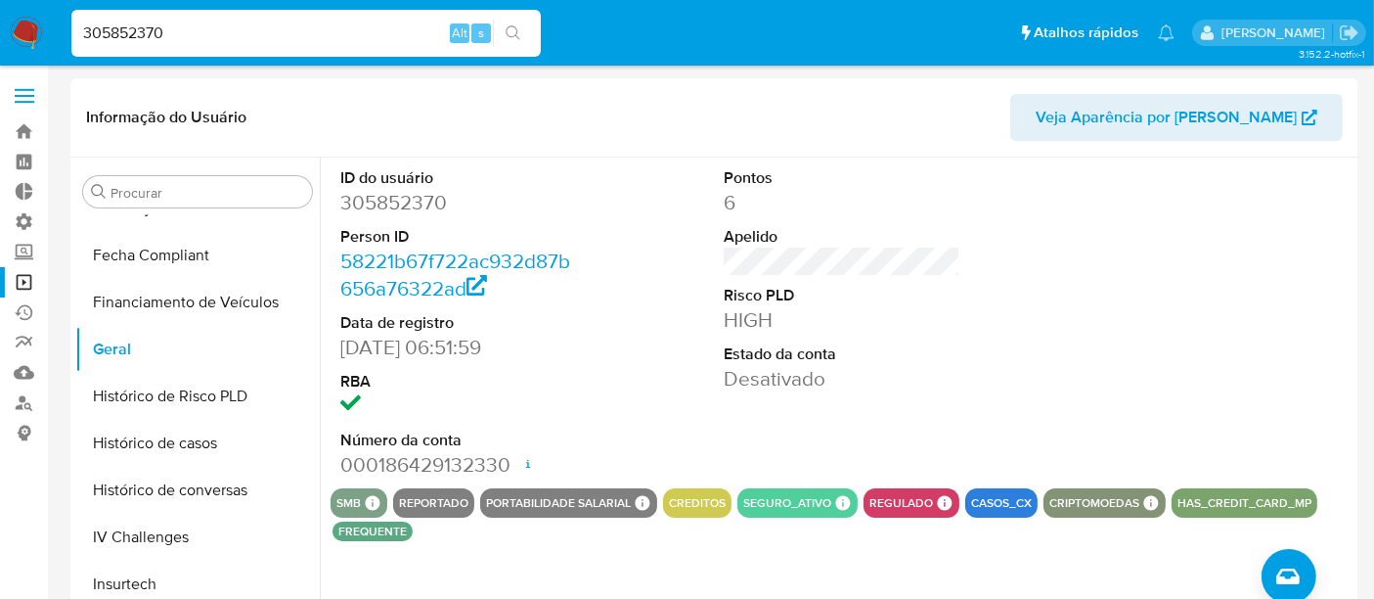
drag, startPoint x: 192, startPoint y: 27, endPoint x: 54, endPoint y: 36, distance: 138.2
click at [54, 36] on nav "Pausado Ver notificaciones 305852370 Alt s Atalhos rápidos Presiona las siguien…" at bounding box center [687, 33] width 1374 height 66
click at [186, 32] on input "305852370" at bounding box center [305, 33] width 469 height 25
click at [60, 39] on nav "Pausado Ver notificaciones 305852370 Alt s Atalhos rápidos Presiona las siguien…" at bounding box center [687, 33] width 1374 height 66
paste input "137058253"
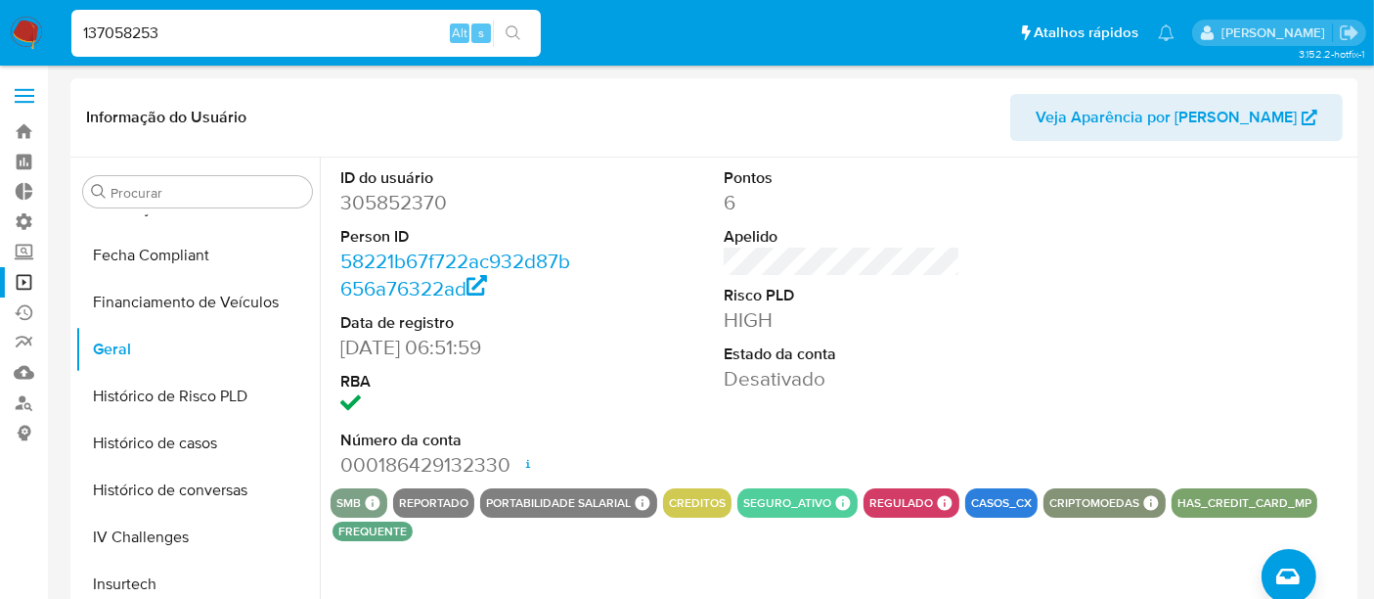
type input "137058253"
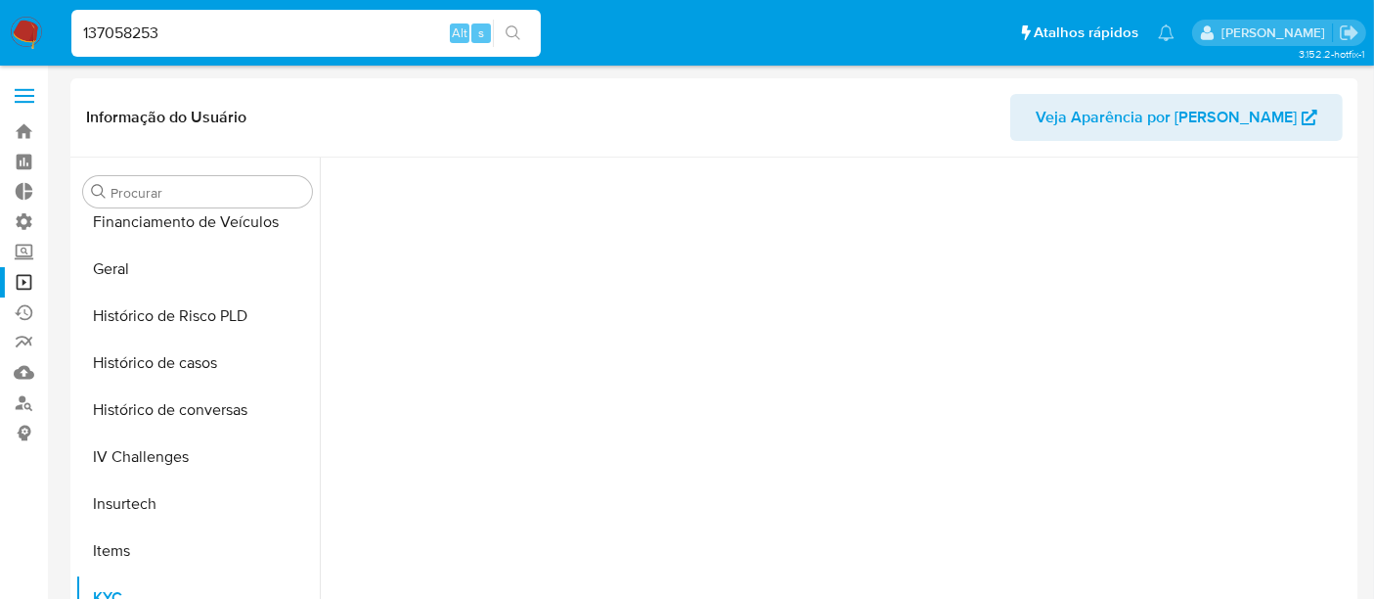
scroll to position [825, 0]
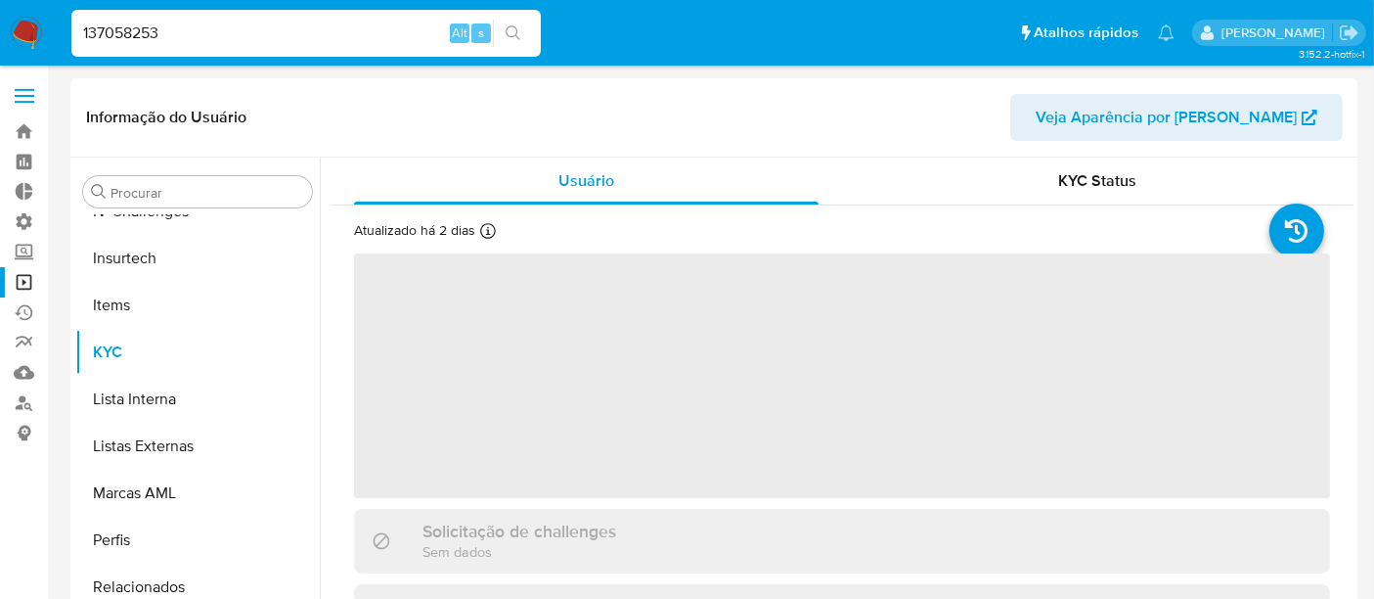
select select "10"
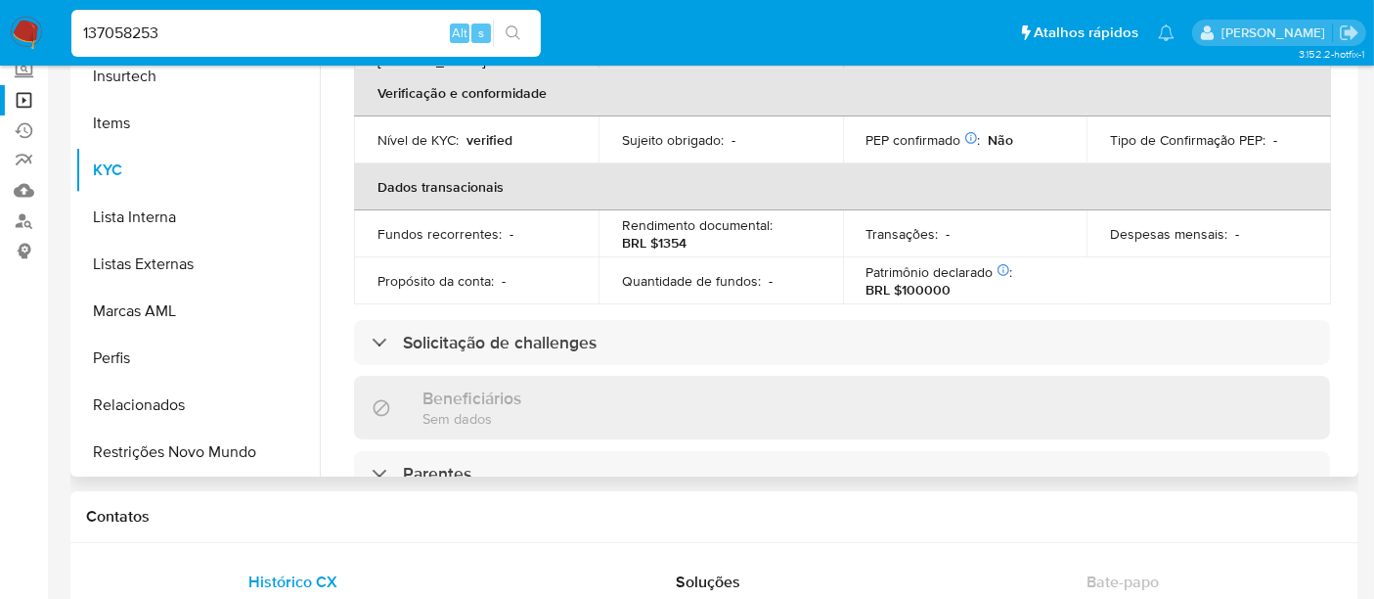
scroll to position [190, 0]
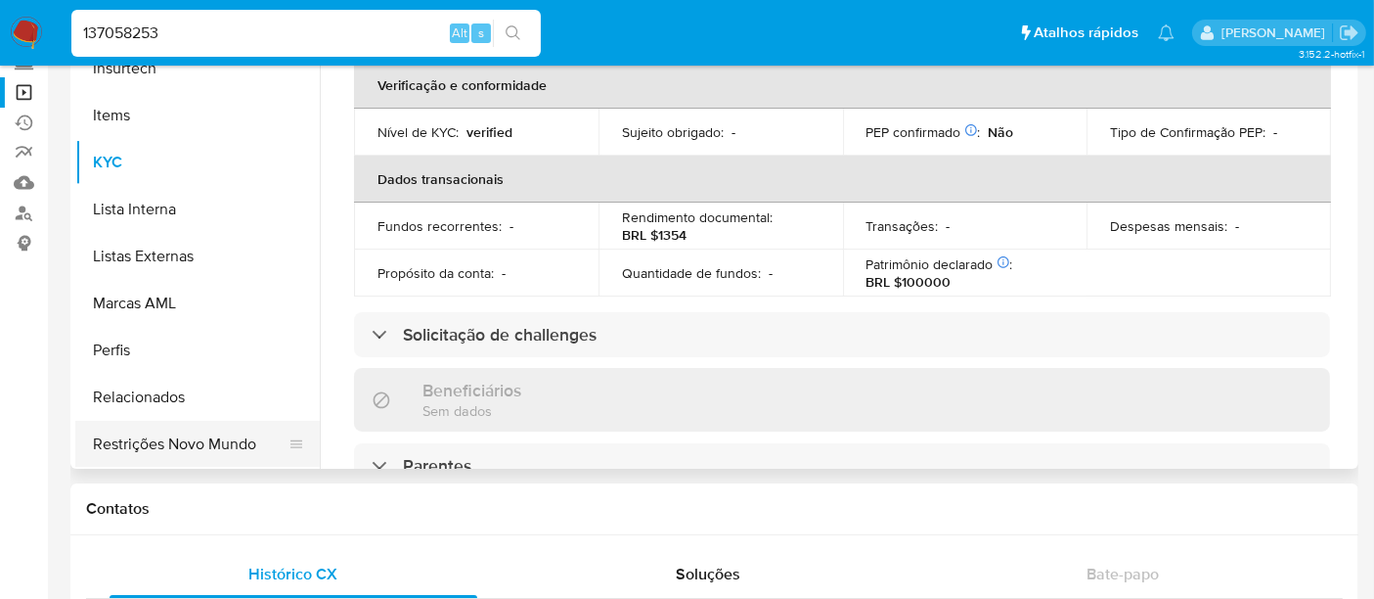
click at [237, 442] on button "Restrições Novo Mundo" at bounding box center [189, 444] width 229 height 47
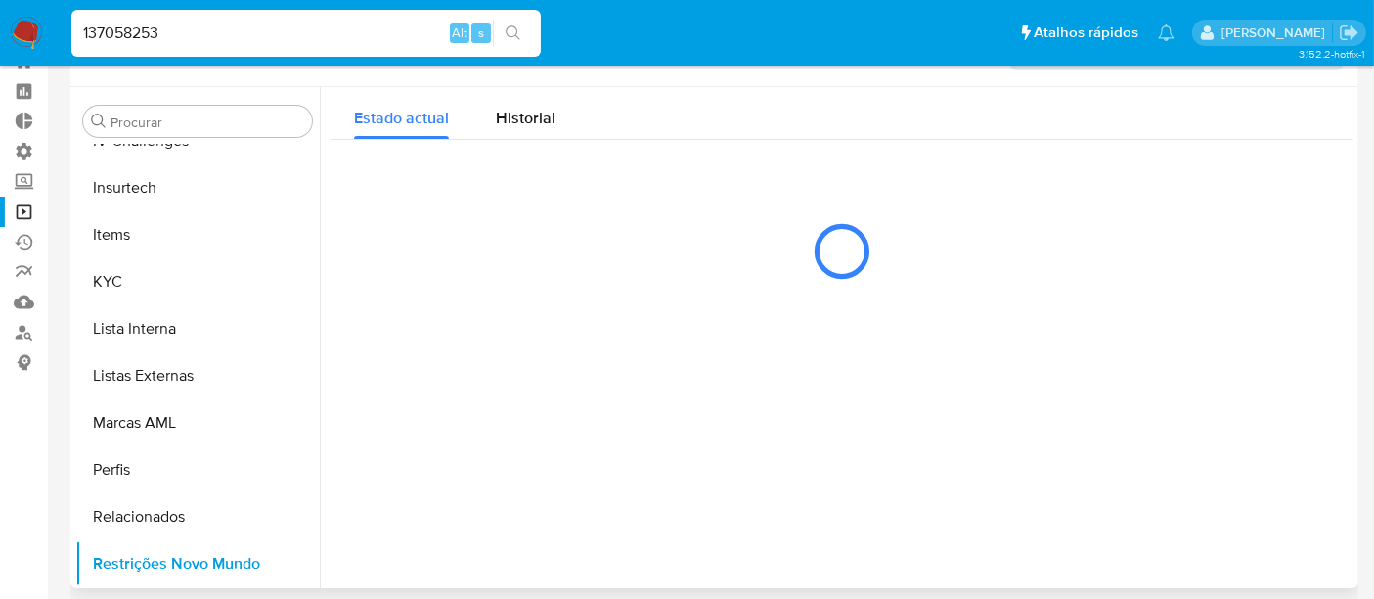
scroll to position [0, 0]
